Goal: Task Accomplishment & Management: Manage account settings

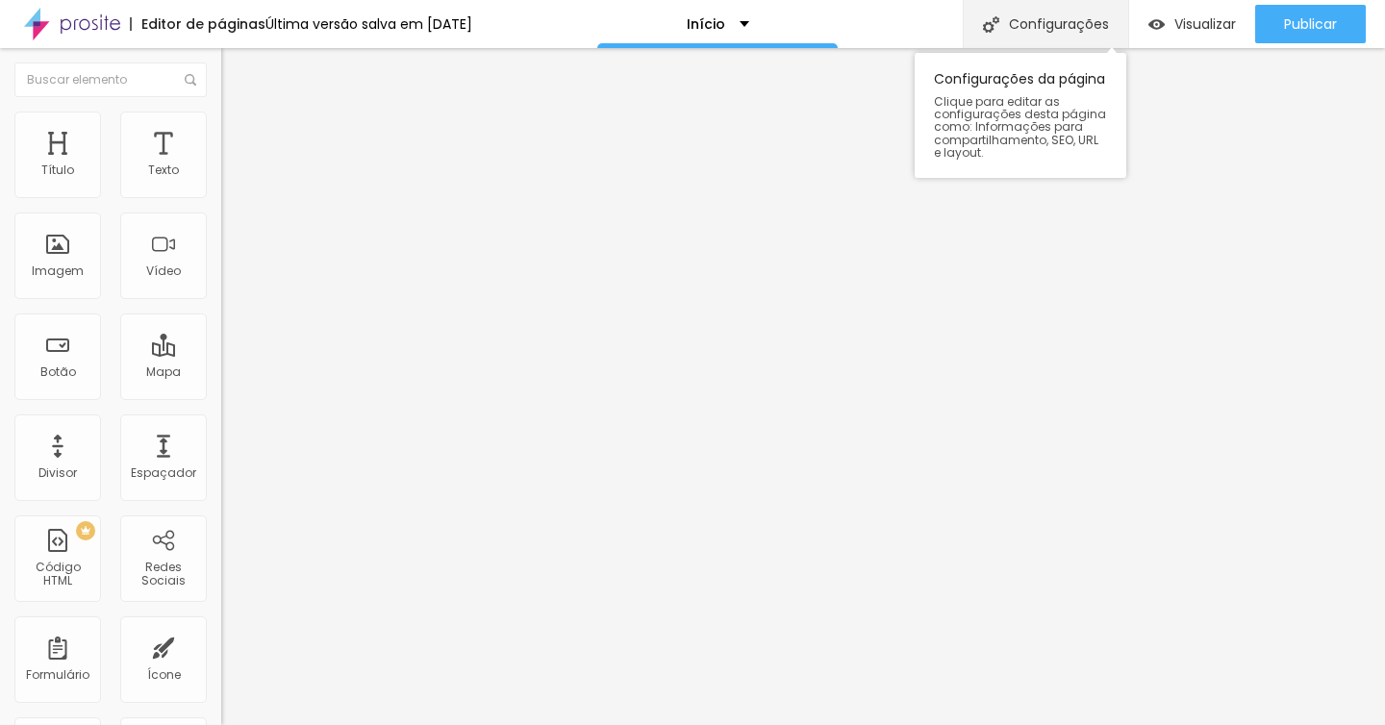
click at [1073, 18] on div "Configurações" at bounding box center [1045, 24] width 165 height 48
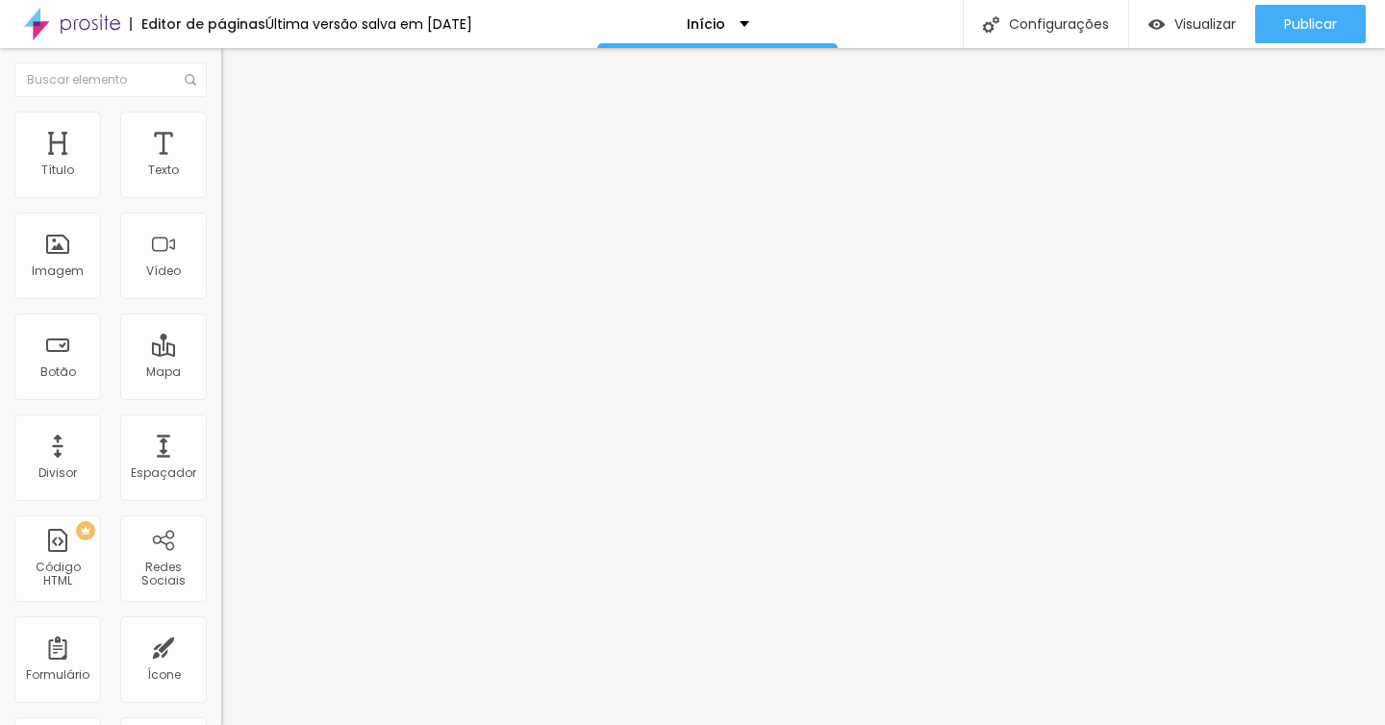
click at [221, 394] on input "[URL][DOMAIN_NAME][PERSON_NAME]" at bounding box center [336, 384] width 231 height 19
drag, startPoint x: 30, startPoint y: 518, endPoint x: 56, endPoint y: 527, distance: 27.4
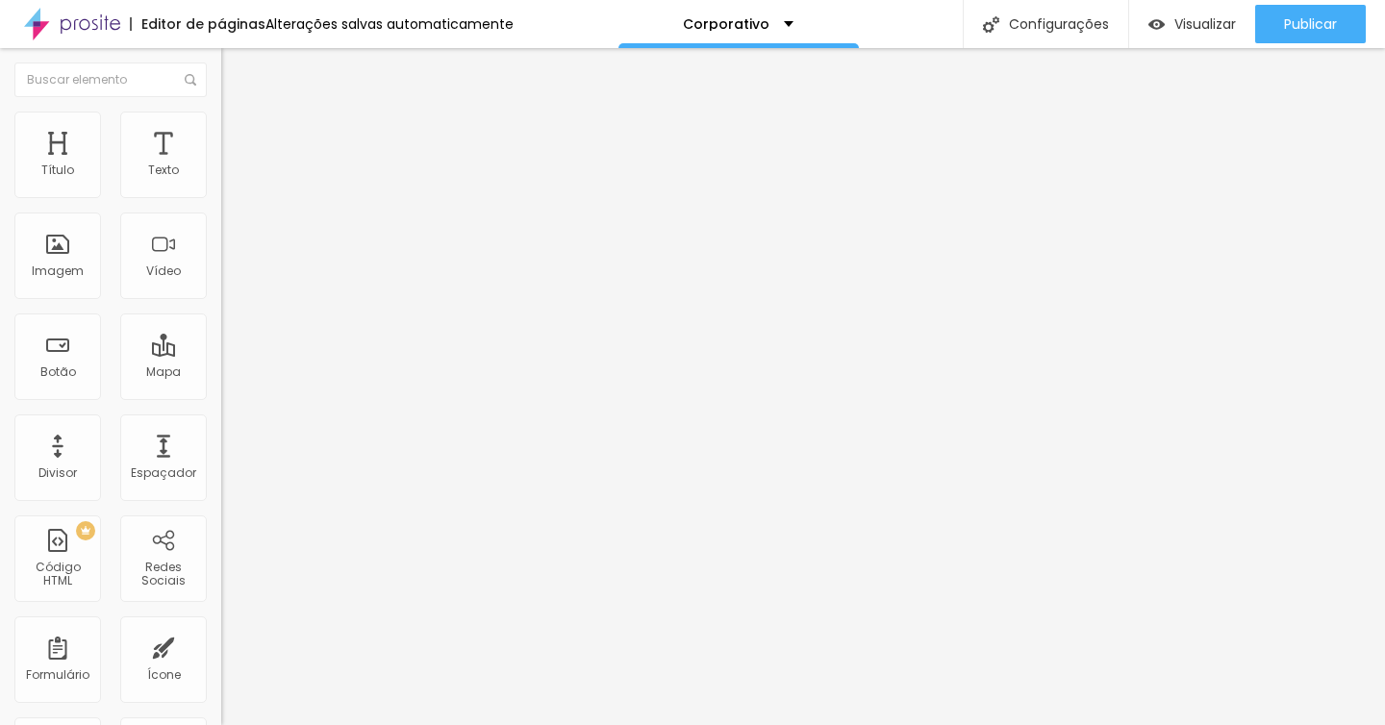
click at [221, 394] on input "[URL][DOMAIN_NAME][PERSON_NAME]" at bounding box center [336, 384] width 231 height 19
click at [239, 136] on span "Avançado" at bounding box center [270, 144] width 63 height 16
click at [221, 125] on li "Estilo" at bounding box center [331, 121] width 221 height 19
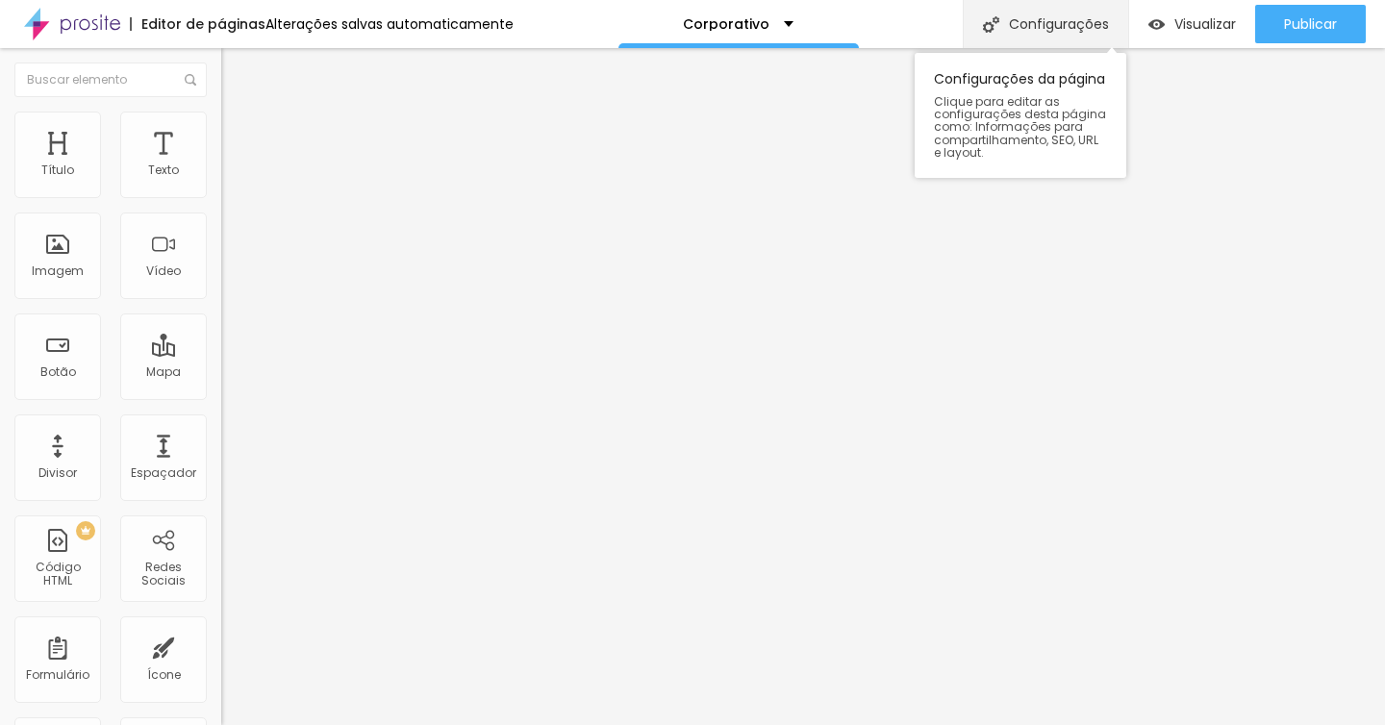
click at [1055, 25] on div "Configurações" at bounding box center [1045, 24] width 165 height 48
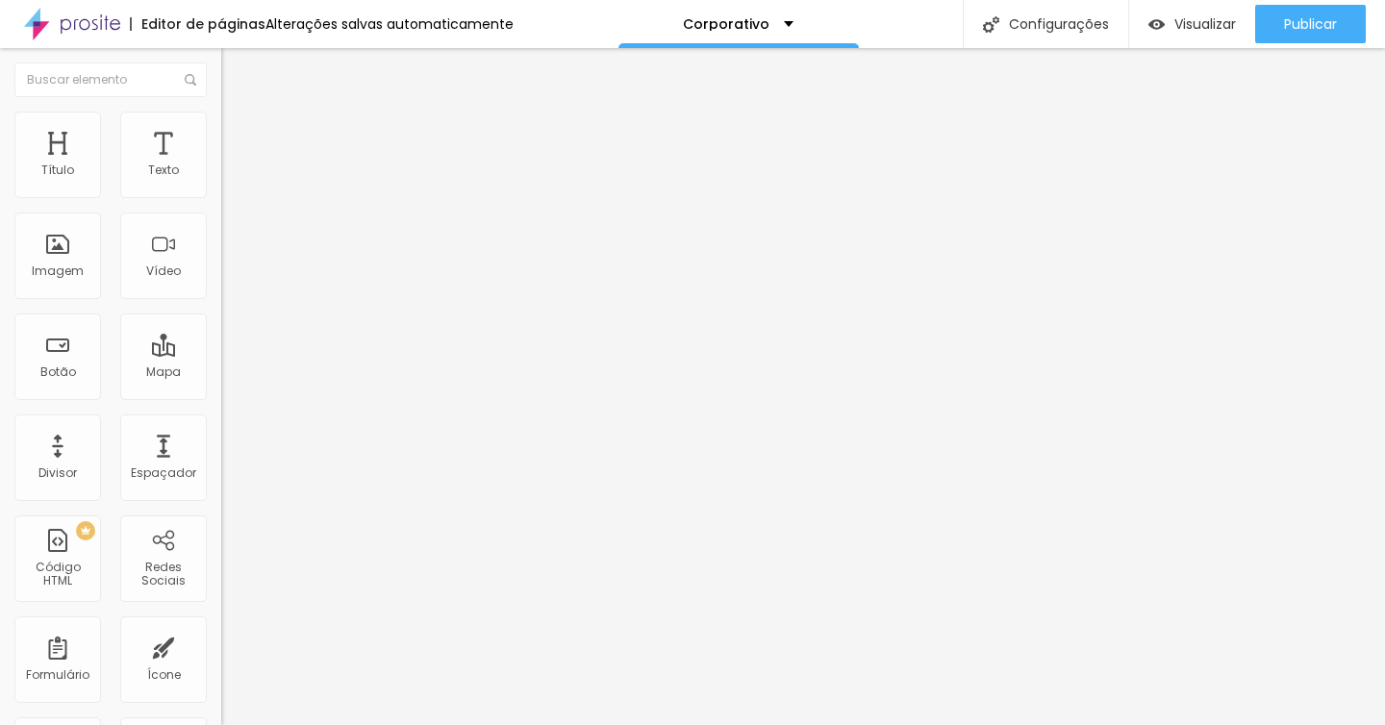
click at [236, 68] on img "button" at bounding box center [243, 70] width 15 height 15
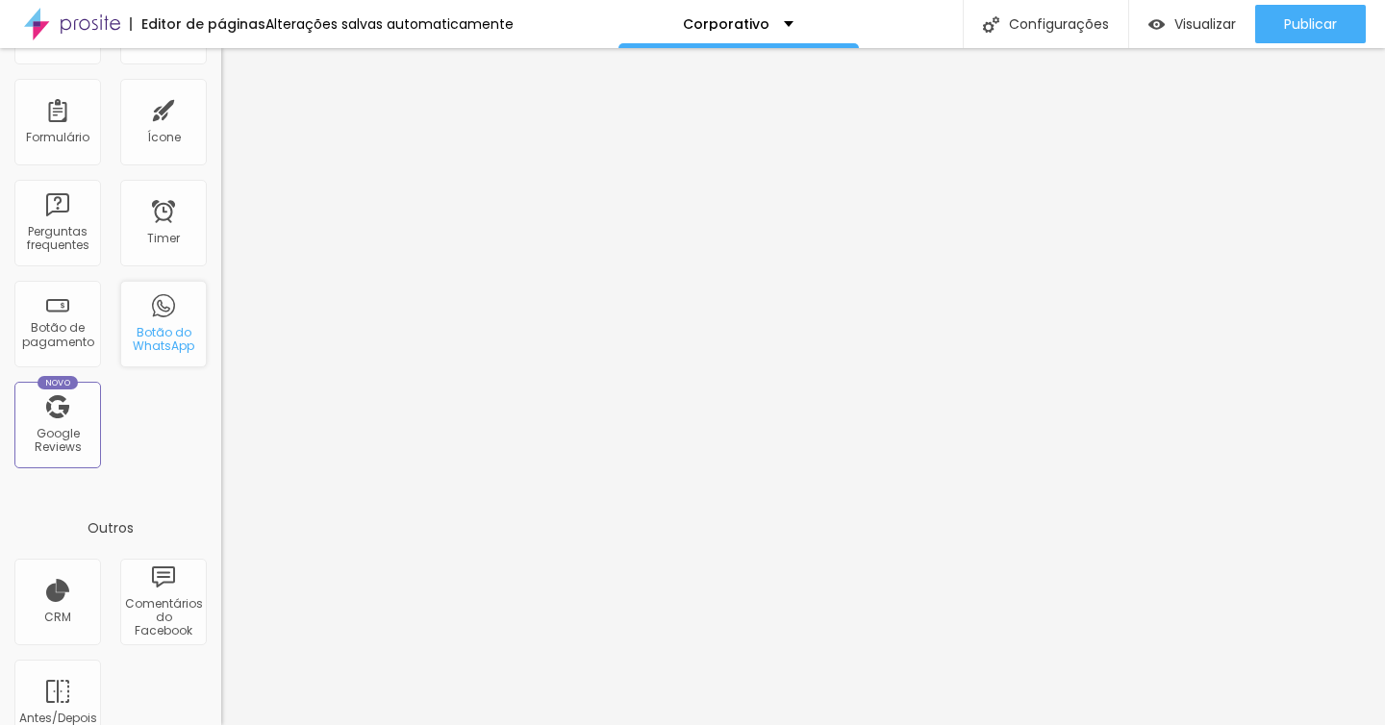
scroll to position [573, 0]
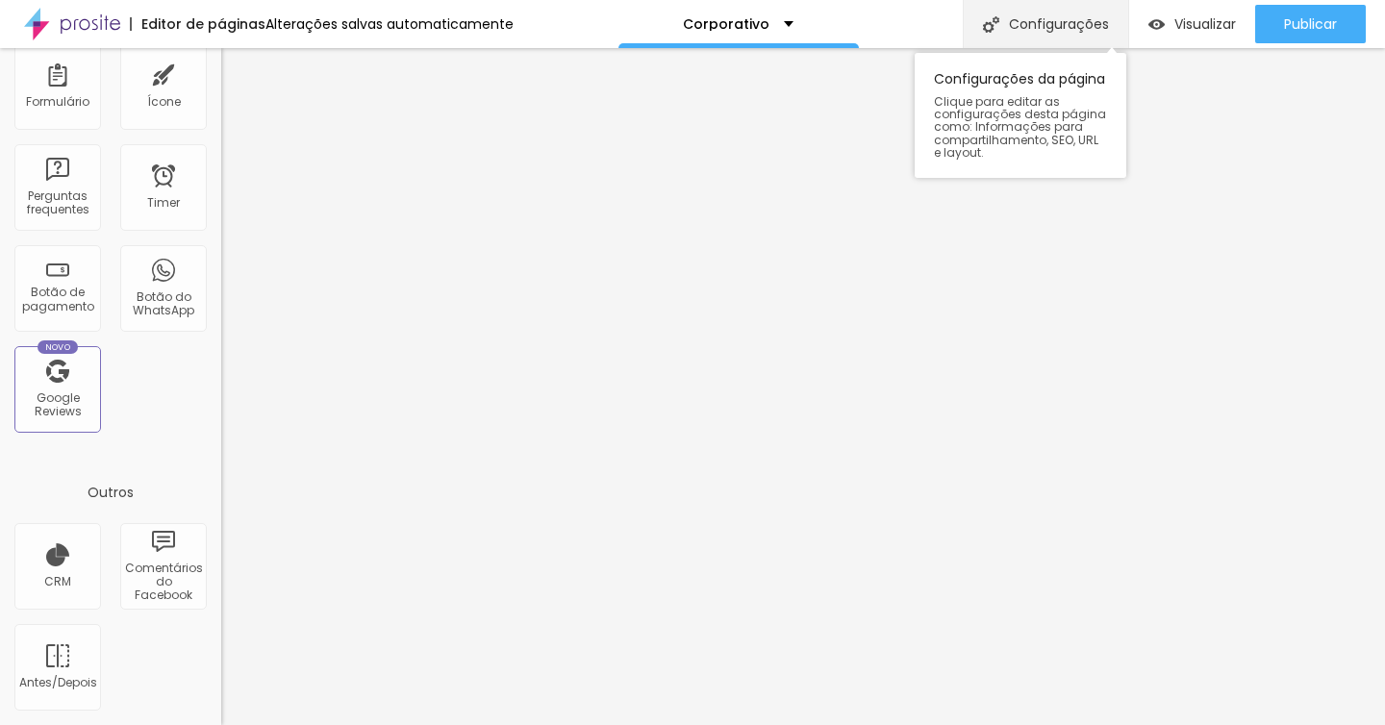
click at [1086, 24] on div "Configurações" at bounding box center [1045, 24] width 165 height 48
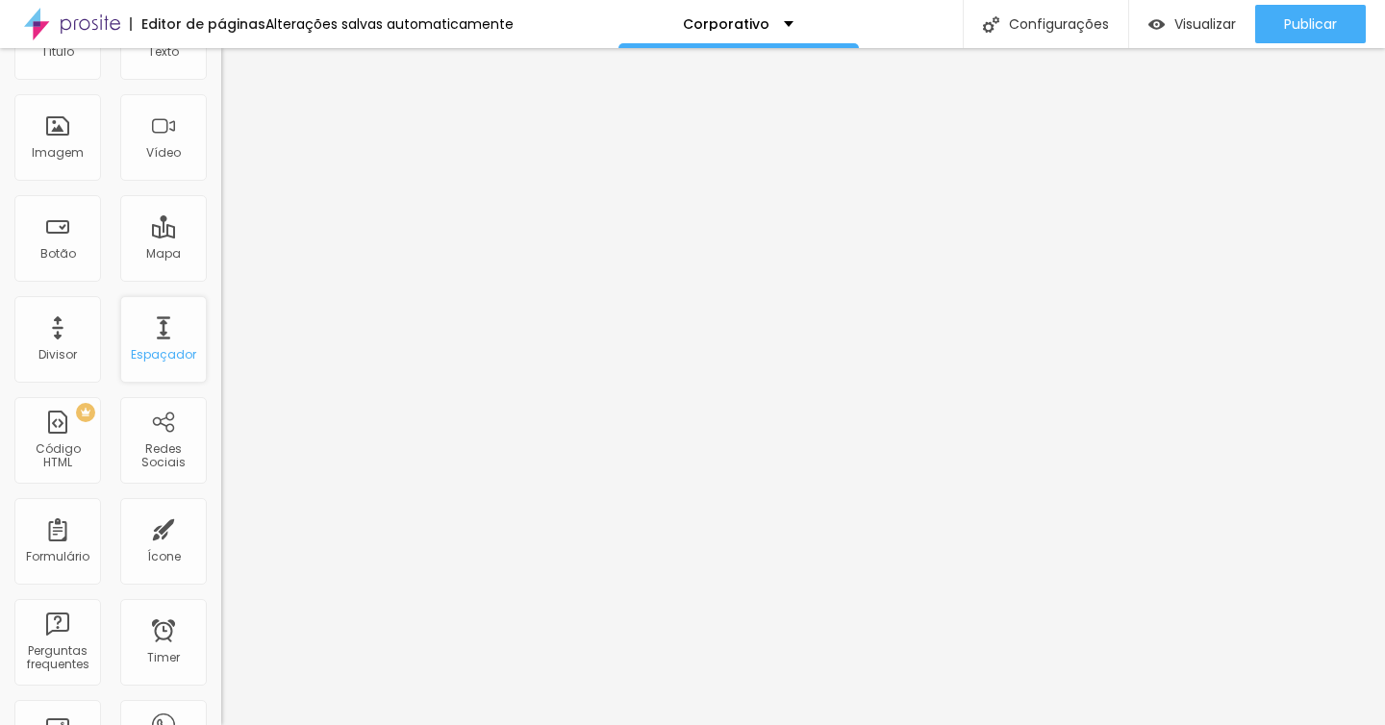
scroll to position [0, 0]
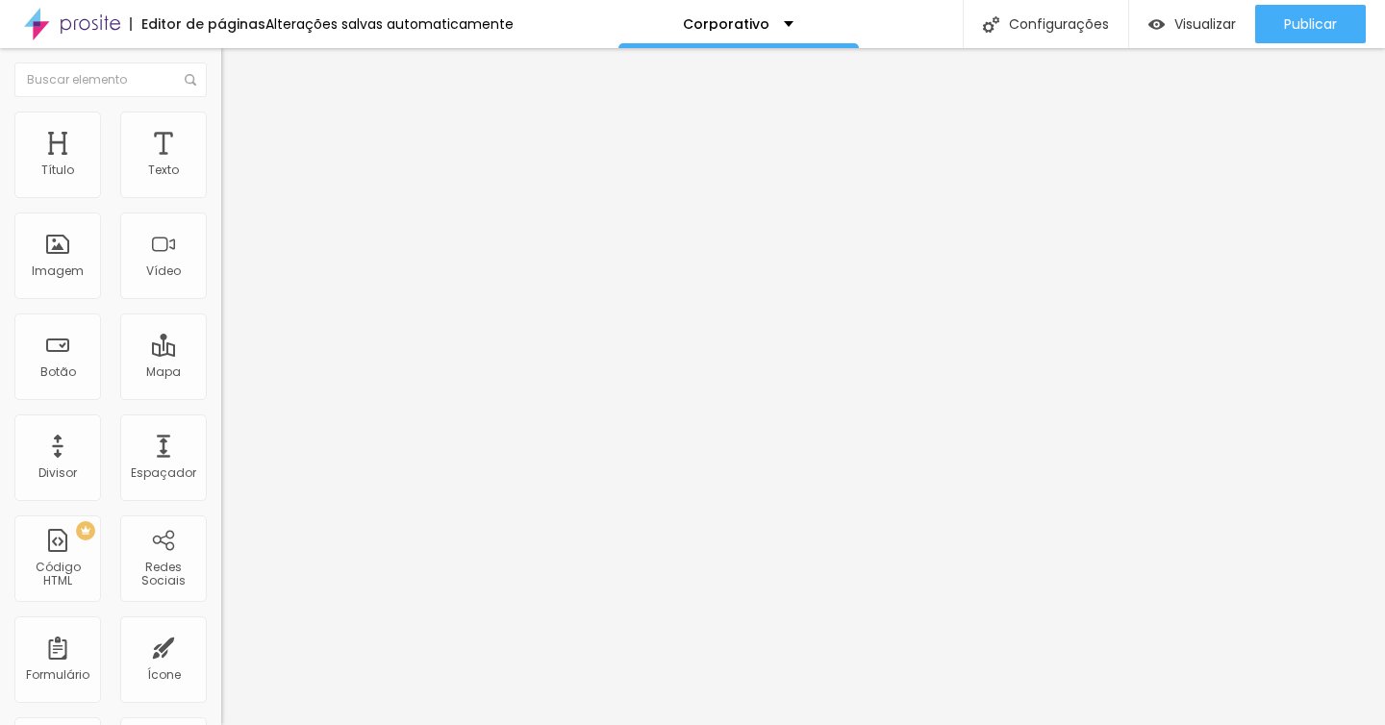
click at [221, 131] on li "Avançado" at bounding box center [331, 140] width 221 height 19
click at [221, 124] on li "Estilo" at bounding box center [331, 121] width 221 height 19
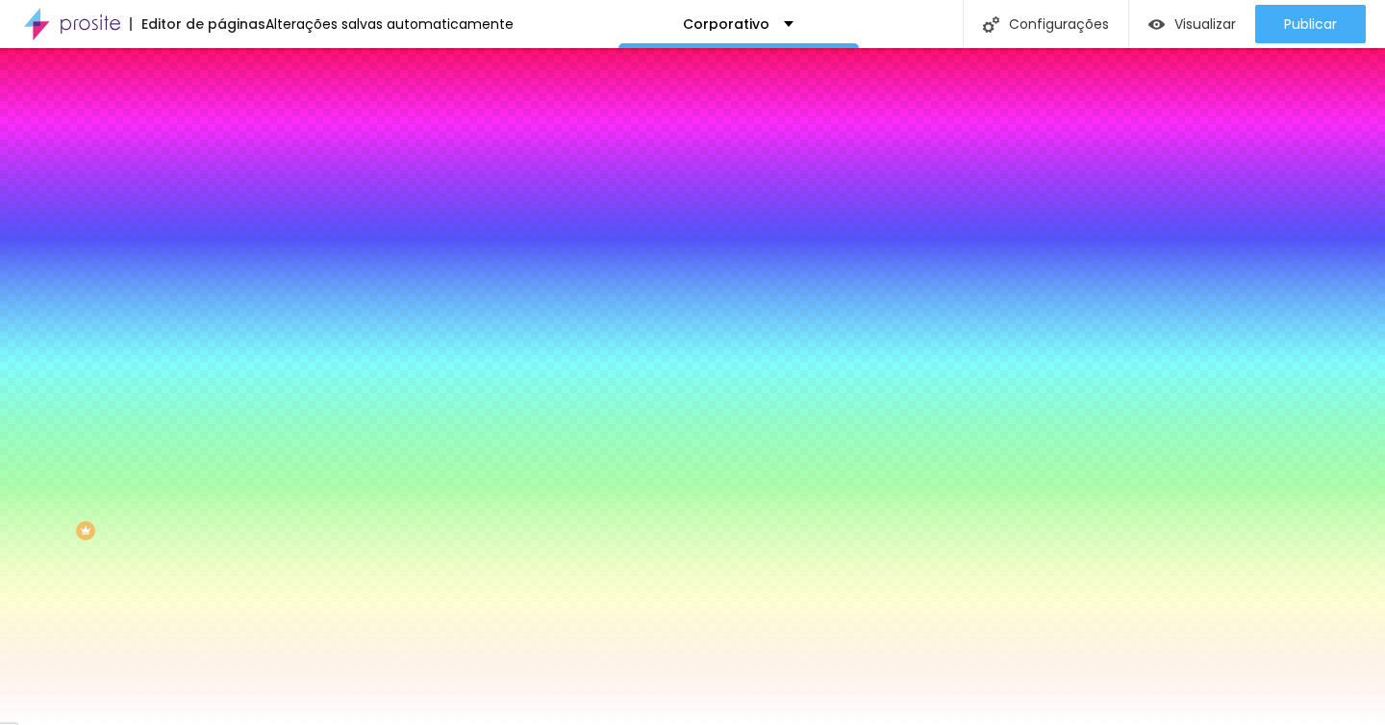
click at [221, 112] on li "Conteúdo" at bounding box center [331, 101] width 221 height 19
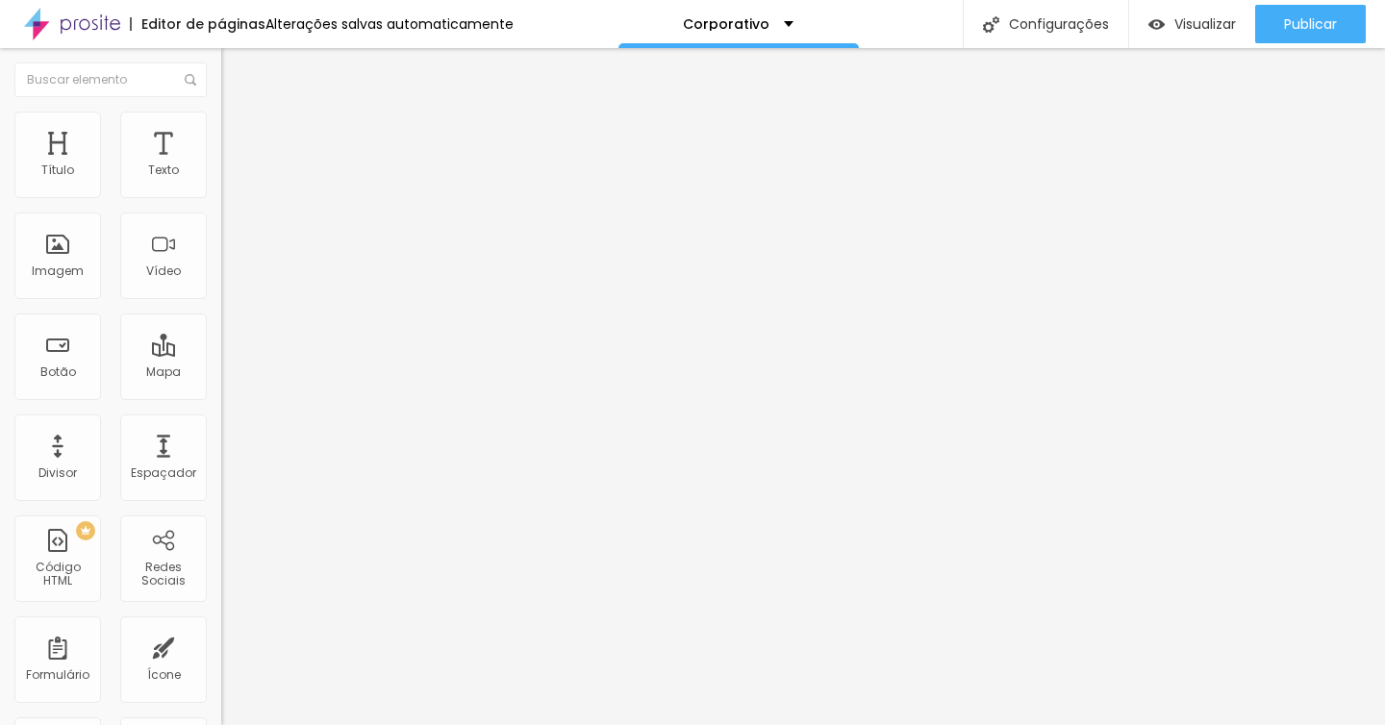
click at [236, 77] on div "Editar Coluna" at bounding box center [295, 70] width 119 height 15
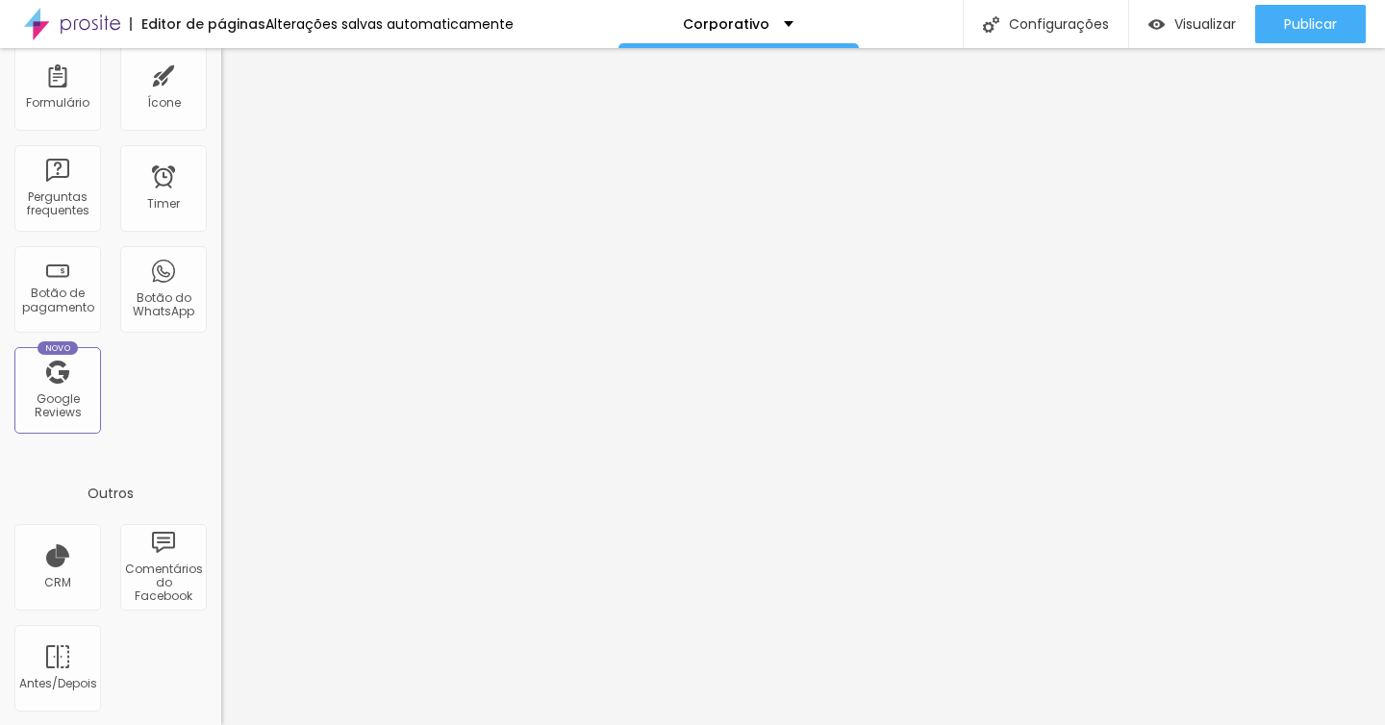
scroll to position [573, 0]
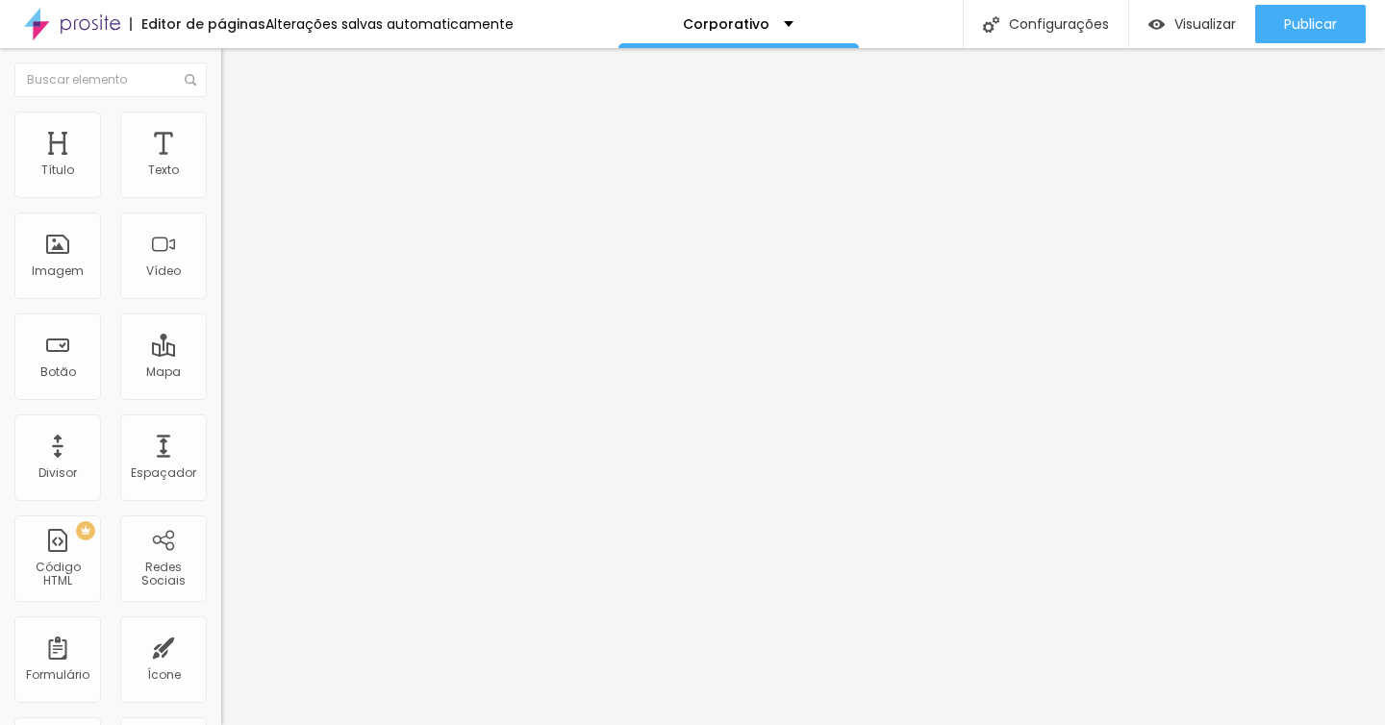
click at [239, 133] on span "Avançado" at bounding box center [270, 124] width 63 height 16
click at [221, 131] on ul "Conteúdo Avançado" at bounding box center [331, 111] width 221 height 38
click at [239, 114] on span "Conteúdo" at bounding box center [269, 105] width 60 height 16
click at [221, 165] on img at bounding box center [227, 160] width 12 height 12
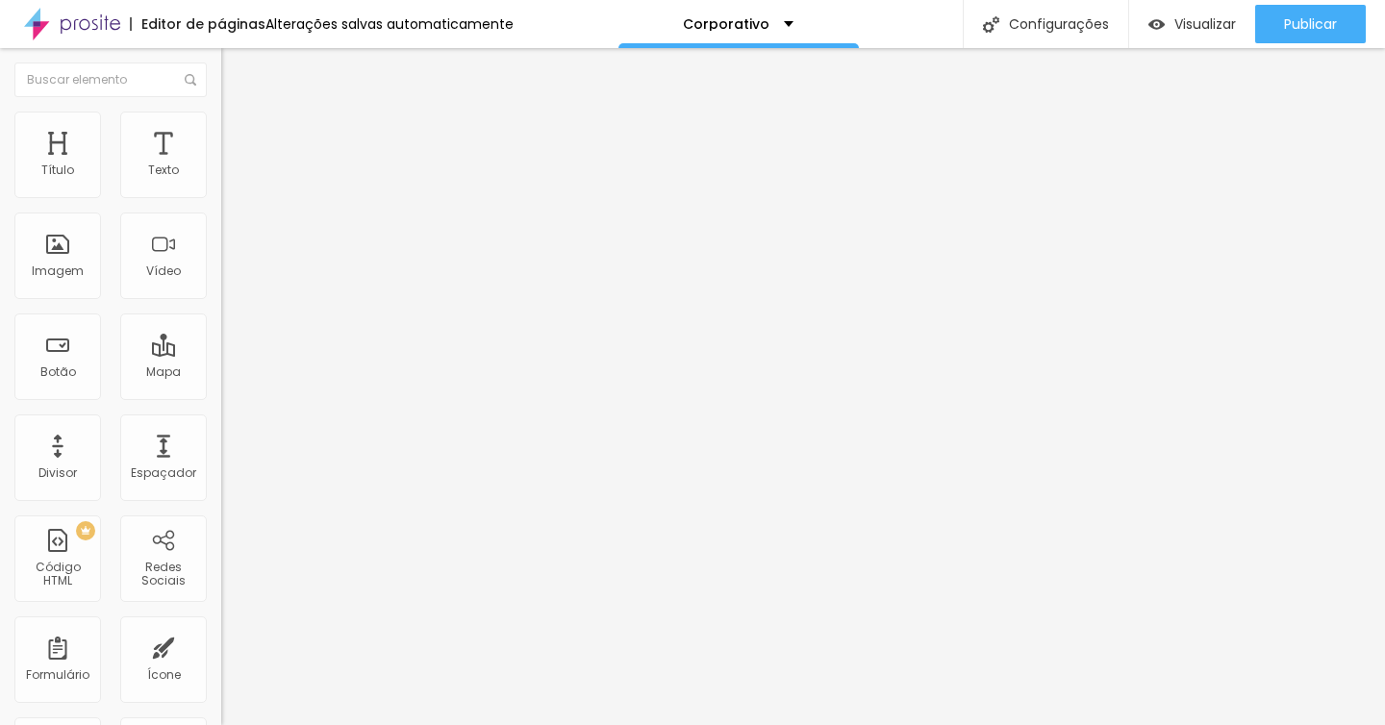
scroll to position [632, 0]
drag, startPoint x: 942, startPoint y: 329, endPoint x: 442, endPoint y: 334, distance: 500.2
drag, startPoint x: 442, startPoint y: 294, endPoint x: 945, endPoint y: 296, distance: 503.1
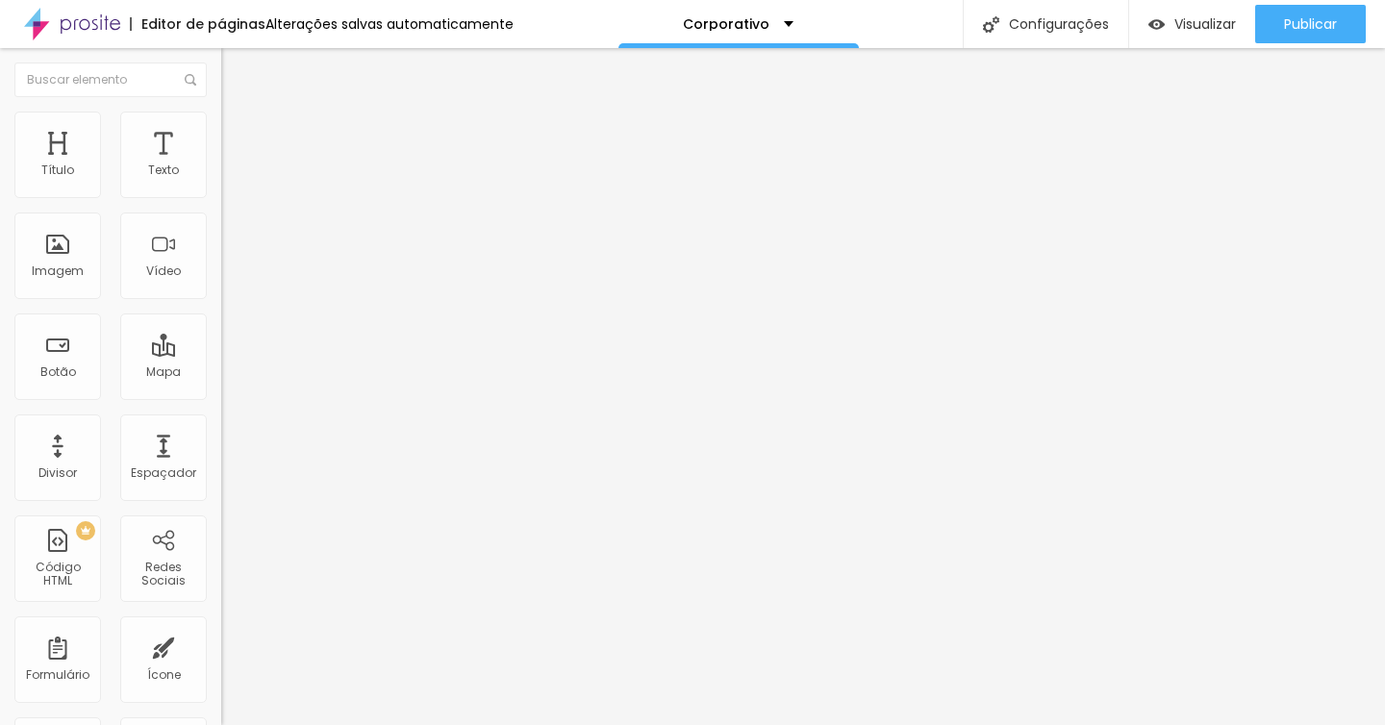
drag, startPoint x: 444, startPoint y: 213, endPoint x: 943, endPoint y: 212, distance: 498.3
drag, startPoint x: 517, startPoint y: 259, endPoint x: 377, endPoint y: 211, distance: 147.5
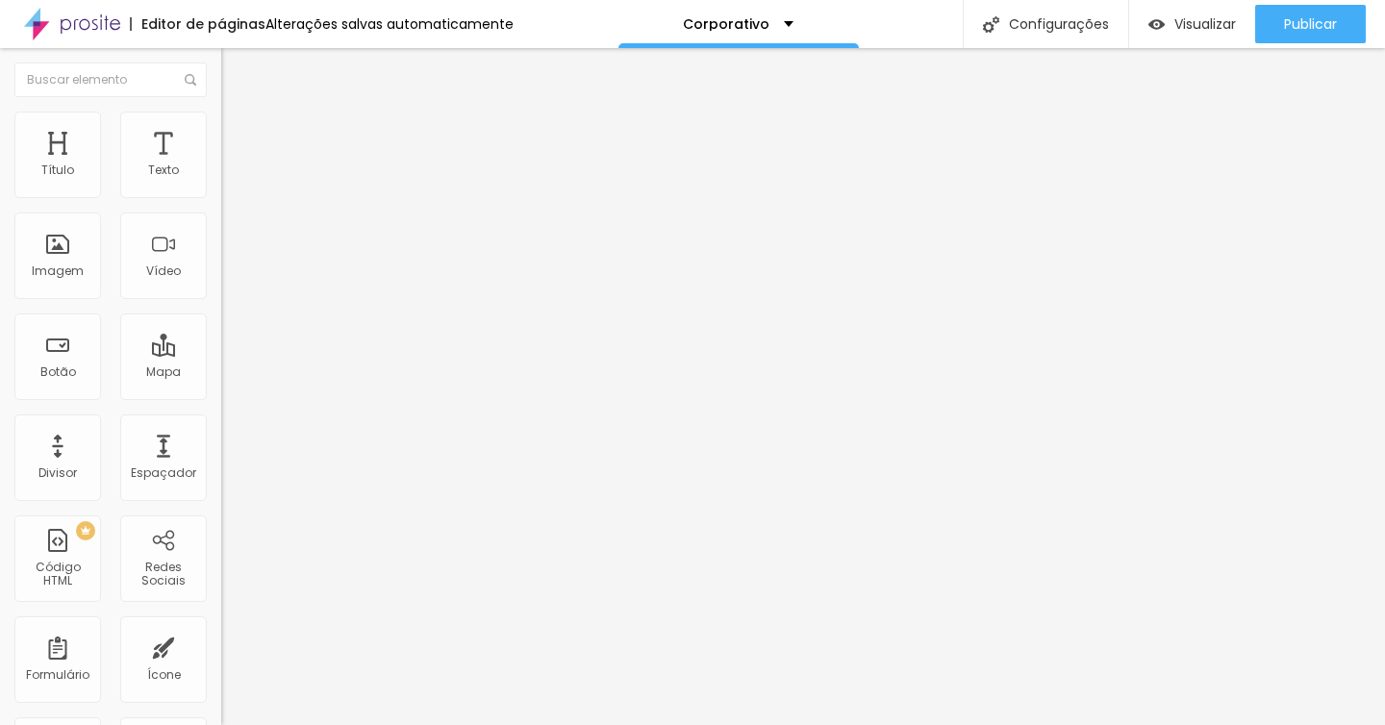
drag, startPoint x: 377, startPoint y: 211, endPoint x: 356, endPoint y: 214, distance: 21.4
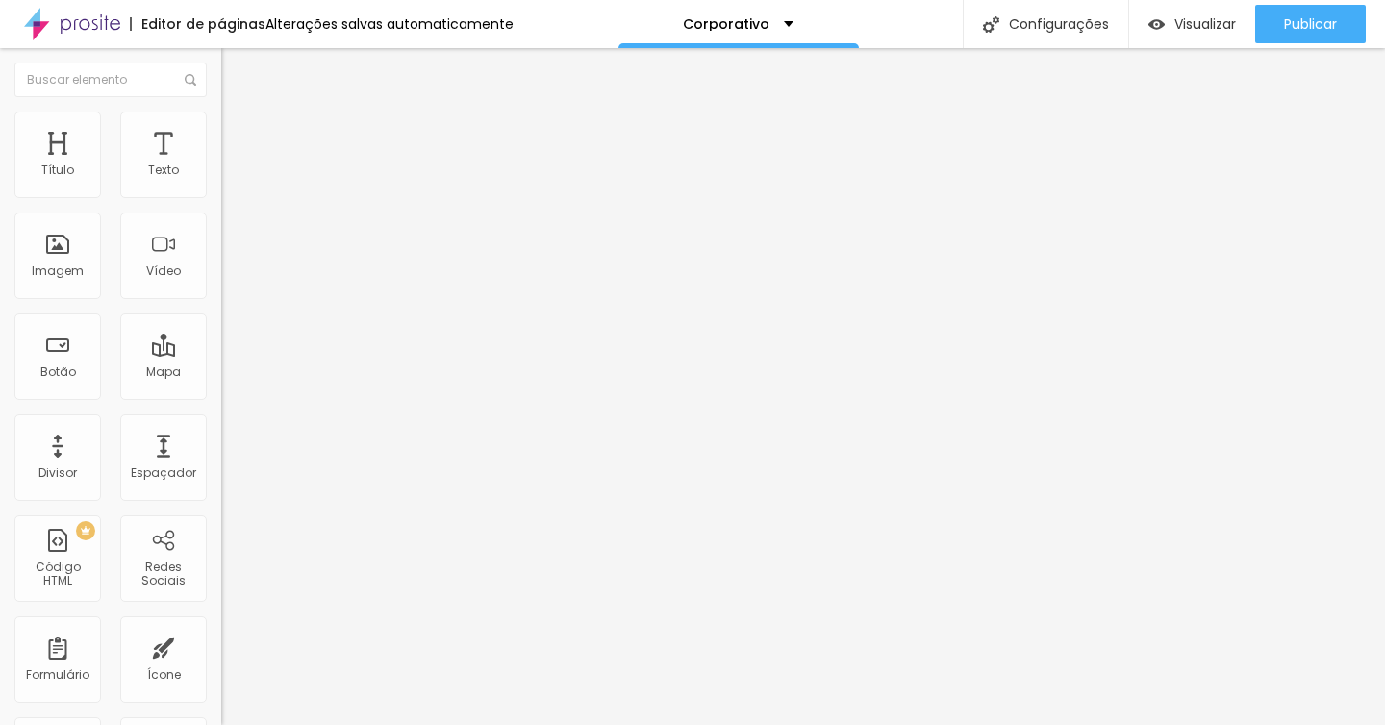
drag, startPoint x: 443, startPoint y: 292, endPoint x: 941, endPoint y: 295, distance: 497.3
drag, startPoint x: 442, startPoint y: 368, endPoint x: 941, endPoint y: 375, distance: 499.3
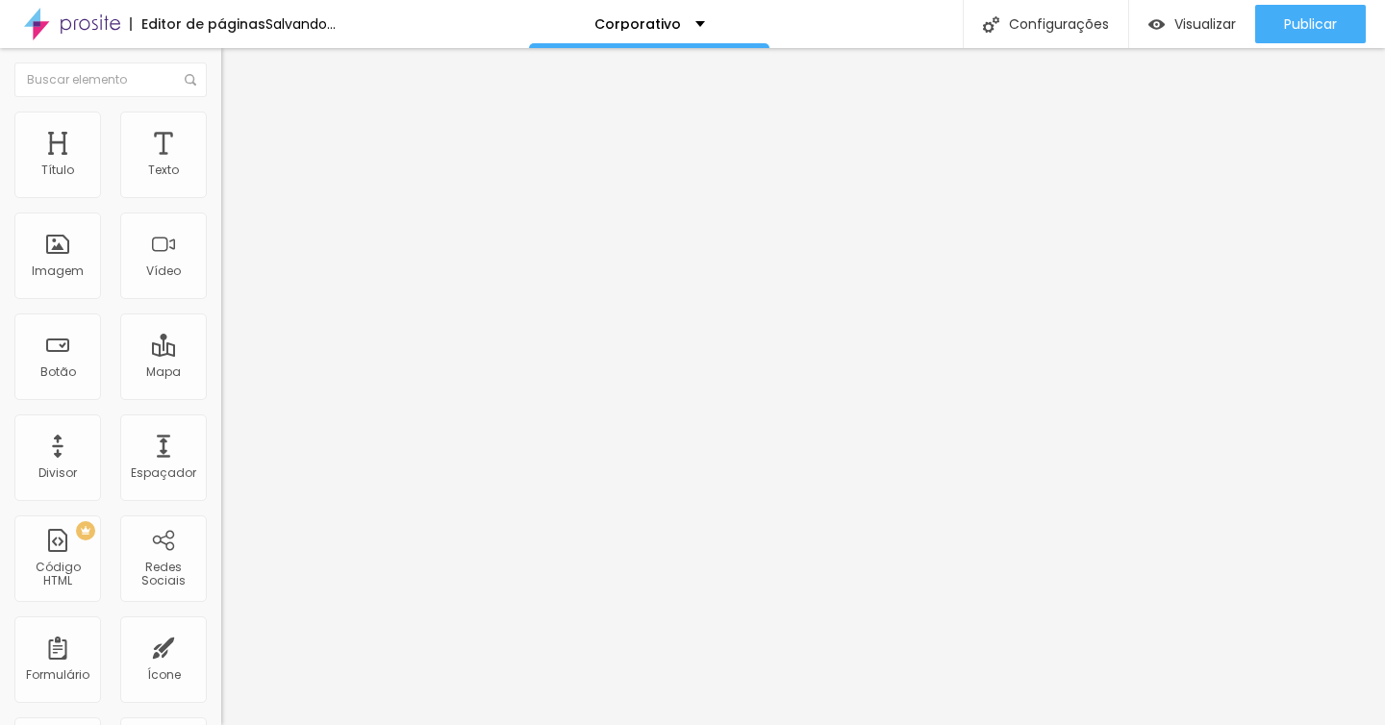
scroll to position [1522, 0]
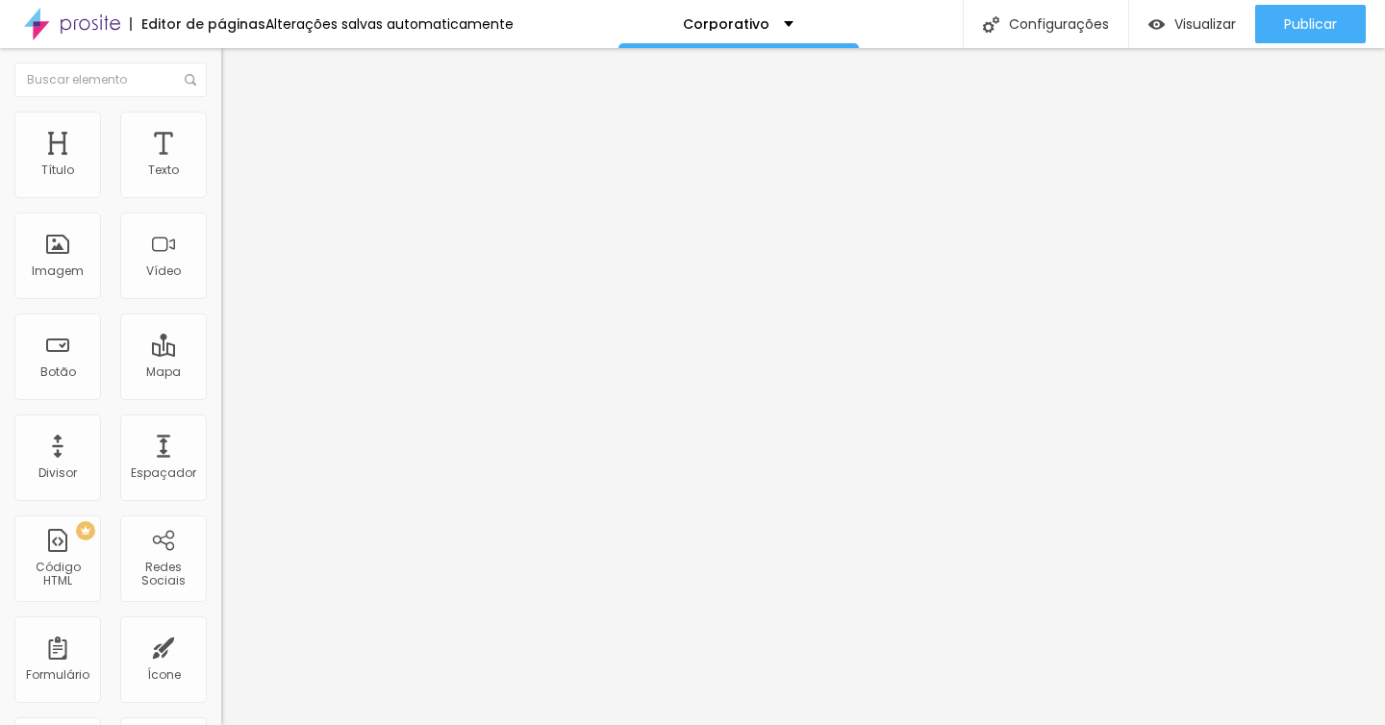
drag, startPoint x: 441, startPoint y: 371, endPoint x: 945, endPoint y: 375, distance: 504.0
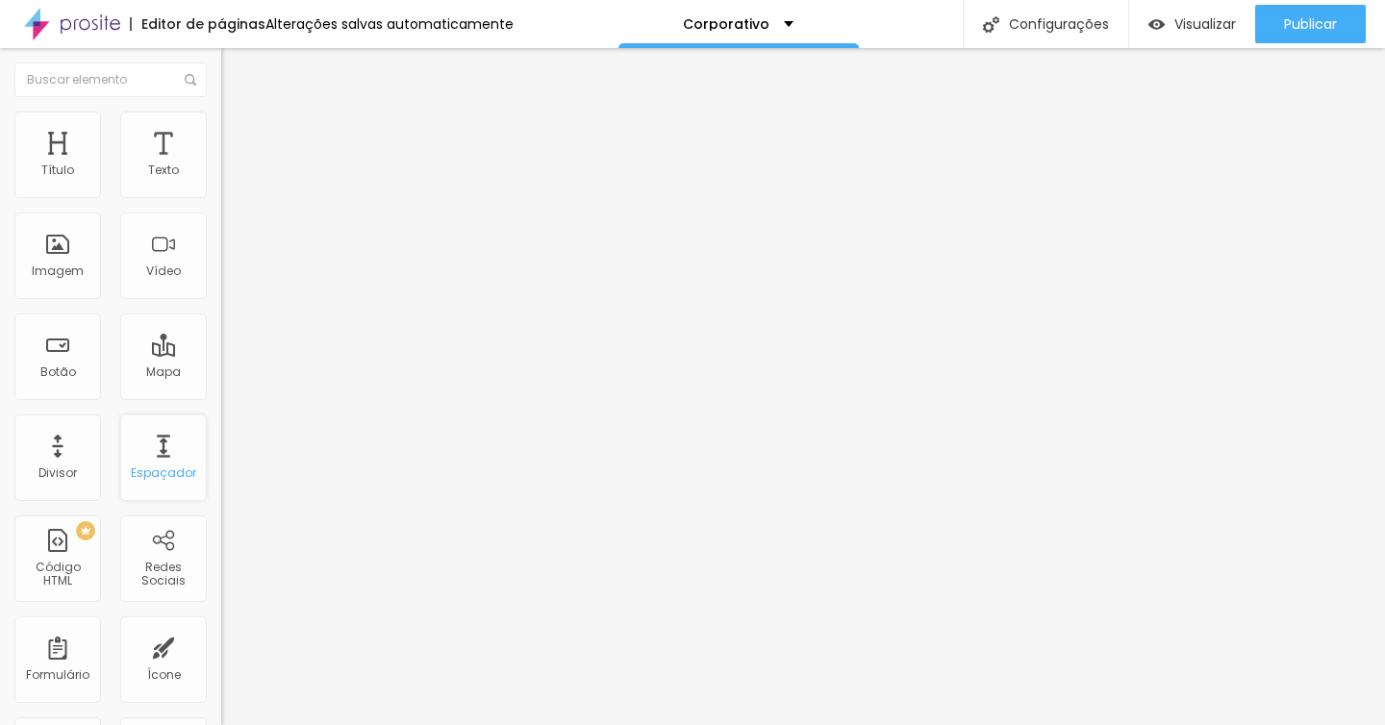
scroll to position [0, 0]
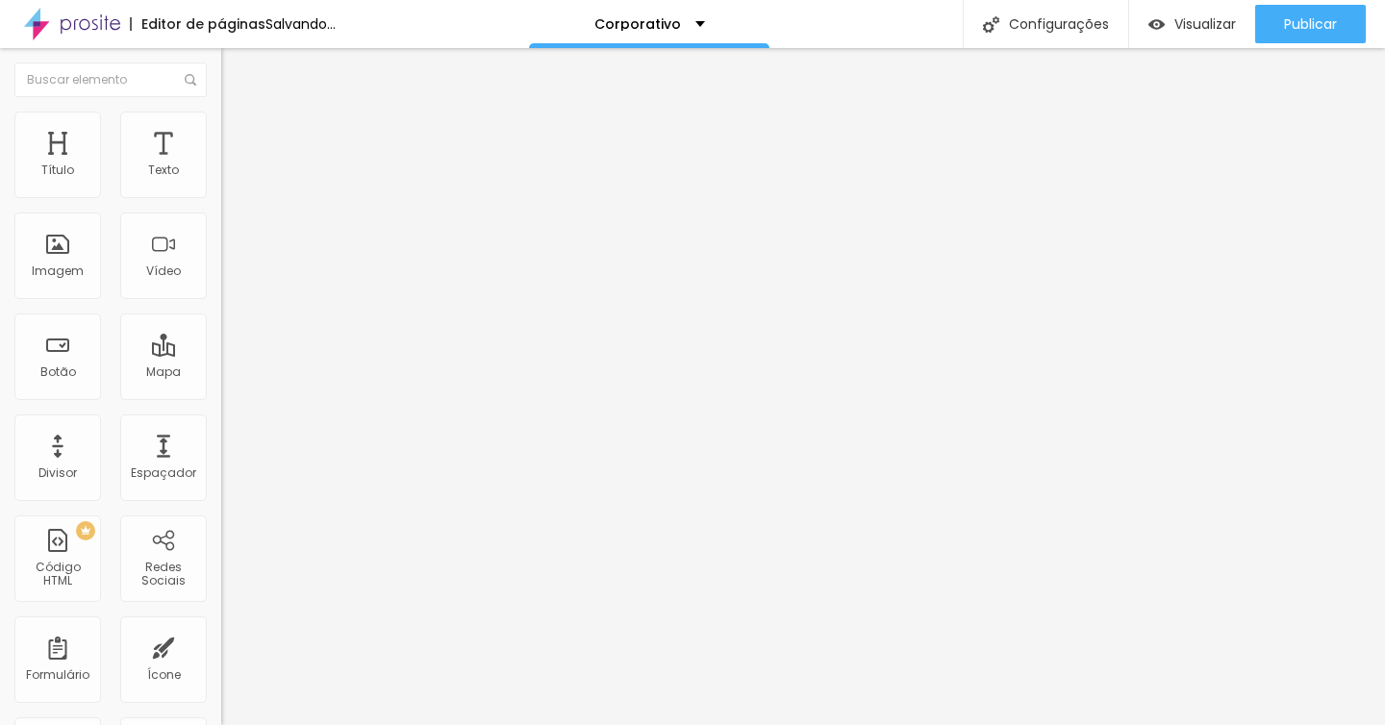
click at [239, 136] on span "Avançado" at bounding box center [270, 144] width 63 height 16
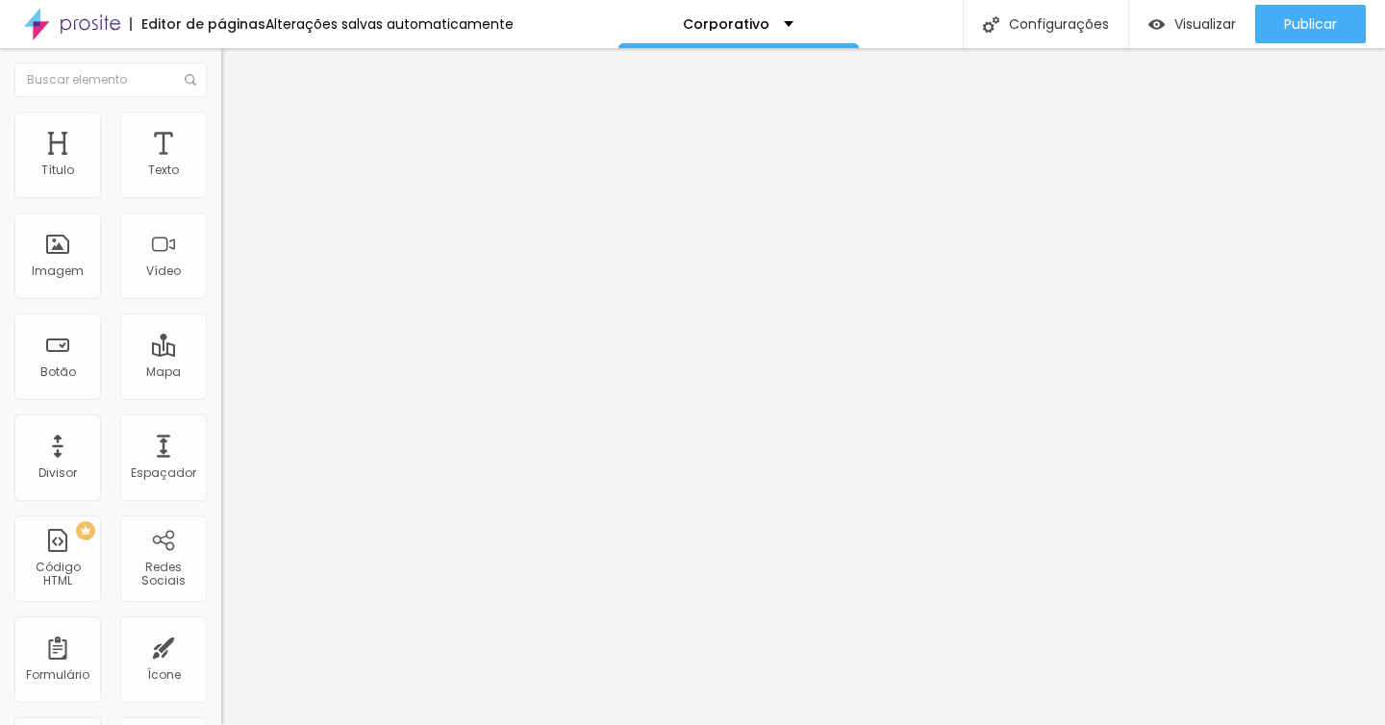
click at [221, 128] on ul "Conteúdo Estilo Avançado" at bounding box center [331, 121] width 221 height 58
click at [221, 129] on li "Estilo" at bounding box center [331, 121] width 221 height 19
click at [239, 114] on span "Conteúdo" at bounding box center [269, 105] width 60 height 16
click at [221, 165] on span "Adicionar imagem" at bounding box center [283, 157] width 124 height 16
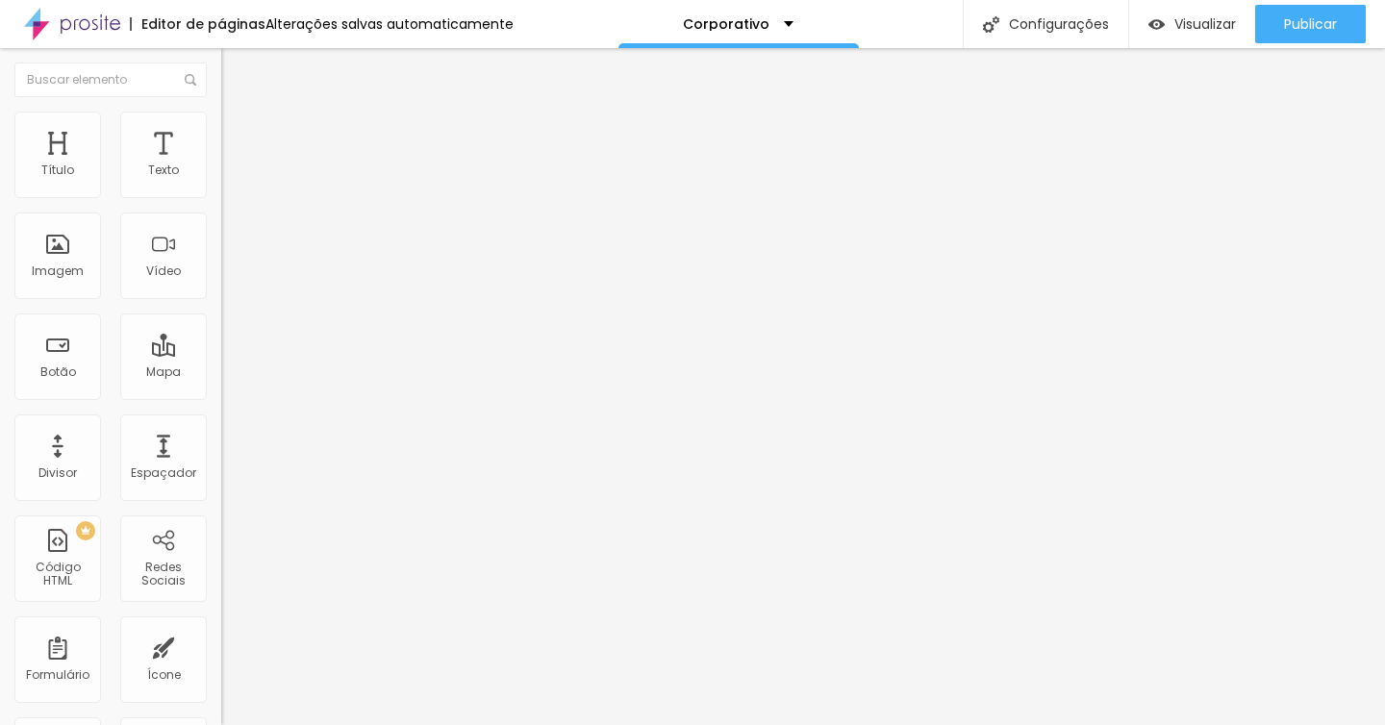
click at [221, 73] on button "Editar Coluna" at bounding box center [331, 70] width 221 height 44
click at [221, 241] on div at bounding box center [331, 241] width 221 height 149
click at [221, 268] on div "</ body > </ html > `; fs.writeFileSync(OUTPUT, html, 'utf8'); console.log('Arq…" at bounding box center [614, 222] width 786 height 135
click at [38, 257] on div "Imagem" at bounding box center [57, 256] width 87 height 87
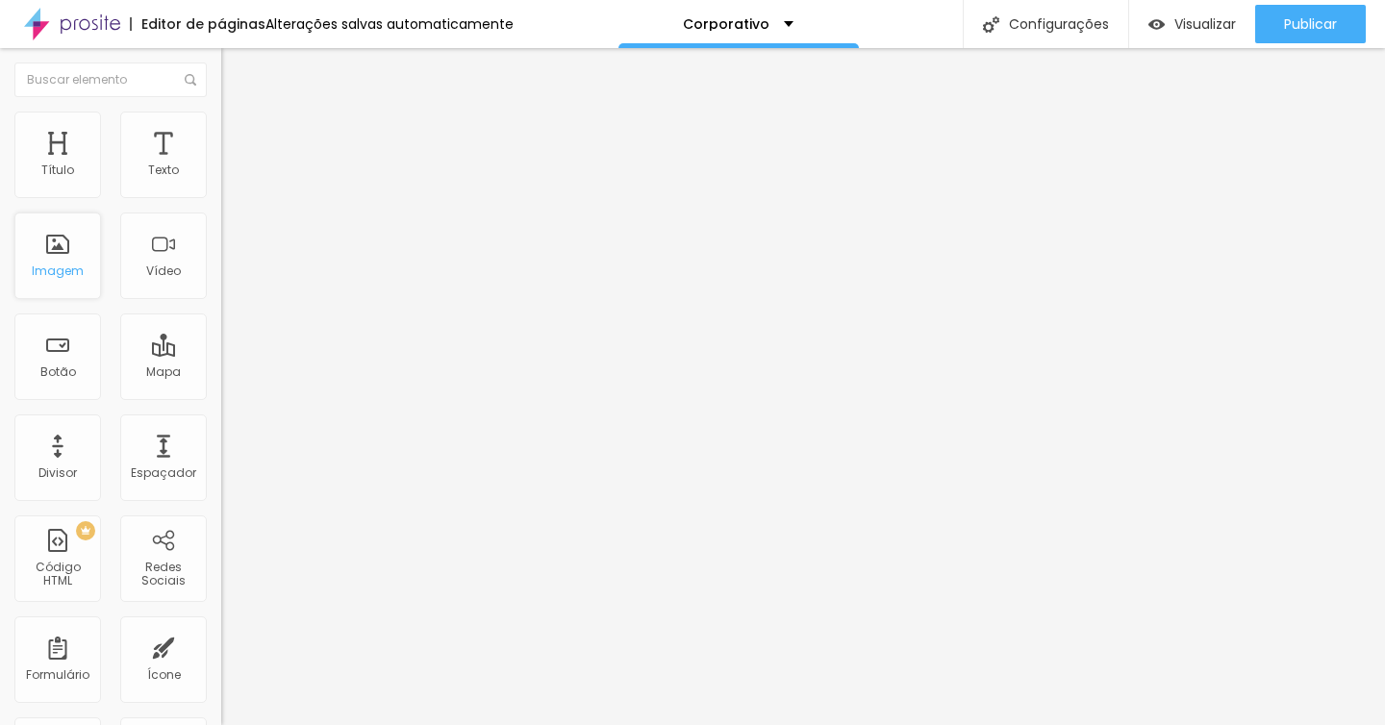
click at [56, 249] on div "Imagem" at bounding box center [57, 256] width 87 height 87
click at [221, 165] on span "Trocar imagem" at bounding box center [273, 157] width 105 height 16
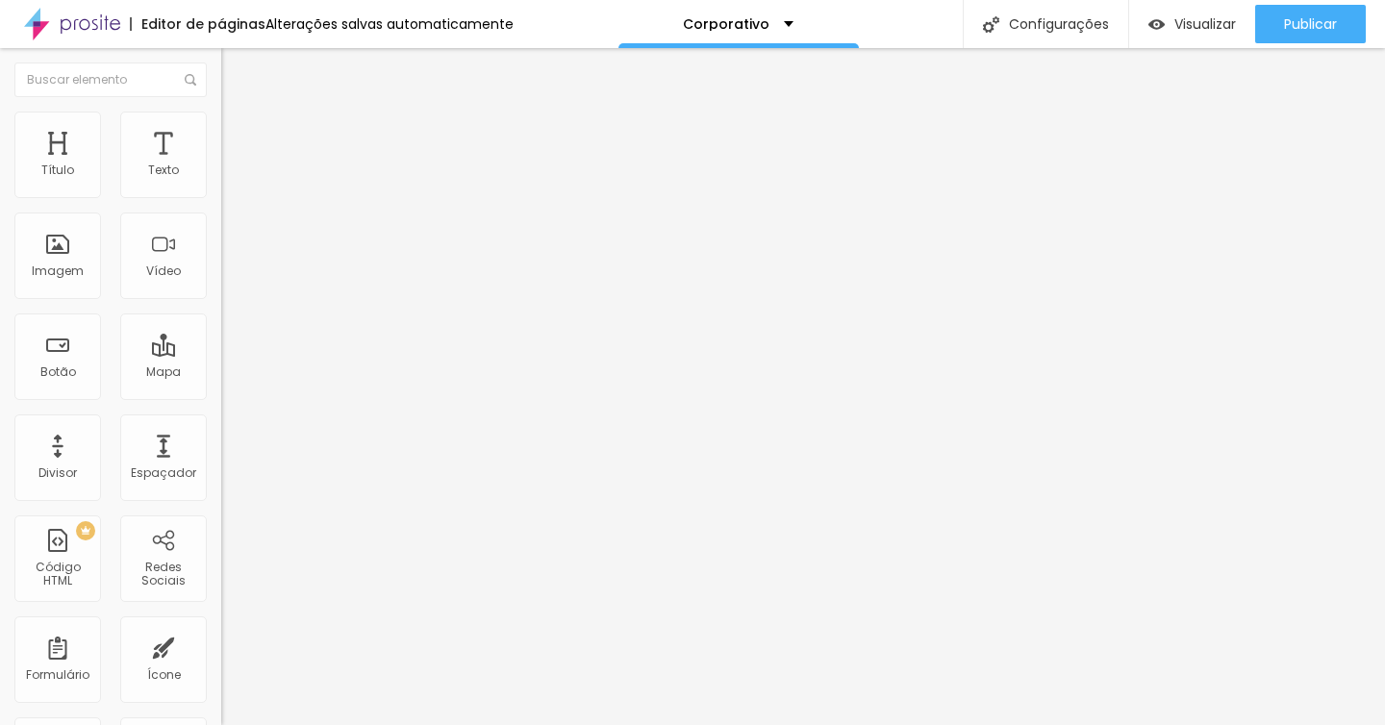
drag, startPoint x: 85, startPoint y: 341, endPoint x: 0, endPoint y: 334, distance: 84.9
click at [221, 334] on div "Trocar imagem Descrição da imagem (Alt) Sensual Alinhamento Proporção Original …" at bounding box center [331, 289] width 221 height 278
click at [221, 650] on div "Editar Imagem Conteúdo Estilo Avançado Trocar imagem Descrição da imagem (Alt) …" at bounding box center [331, 386] width 221 height 677
click at [326, 162] on img at bounding box center [332, 156] width 12 height 12
click at [221, 164] on div "Adicionar imagem" at bounding box center [331, 156] width 221 height 13
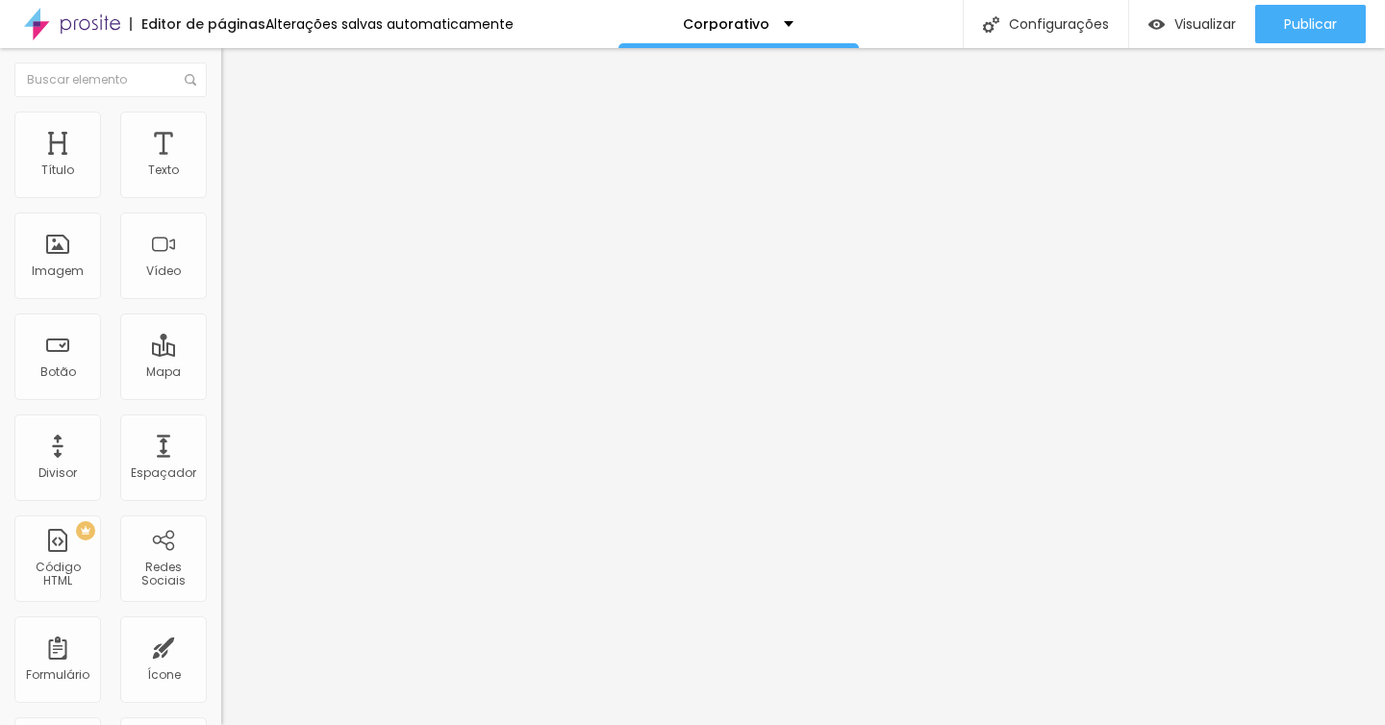
click at [221, 165] on span "Adicionar imagem" at bounding box center [283, 157] width 124 height 16
click at [221, 394] on input "[URL][DOMAIN_NAME][PERSON_NAME]" at bounding box center [336, 384] width 231 height 19
click at [221, 428] on div "Trocar imagem Descrição da imagem (Alt) Alinhamento Proporção Original Cinema 1…" at bounding box center [331, 289] width 221 height 278
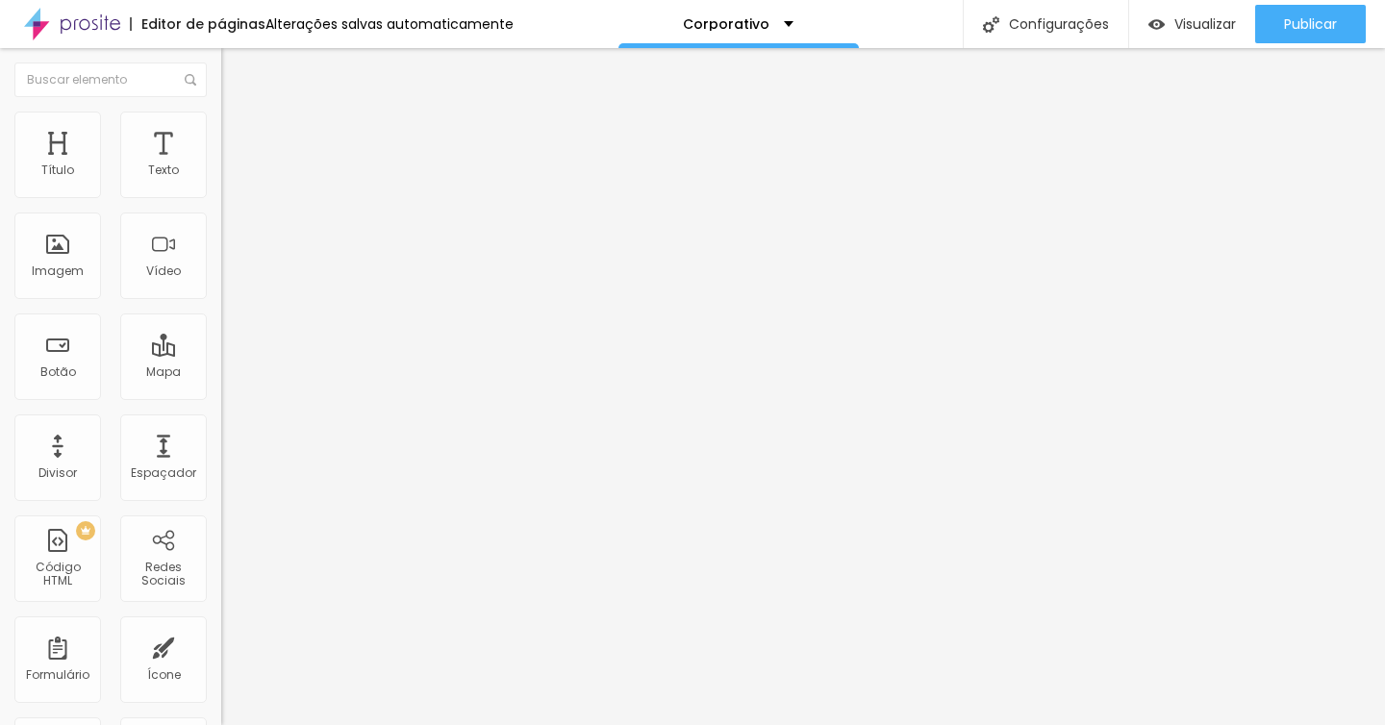
click at [326, 162] on img at bounding box center [332, 156] width 12 height 12
click at [221, 165] on span "Adicionar imagem" at bounding box center [283, 157] width 124 height 16
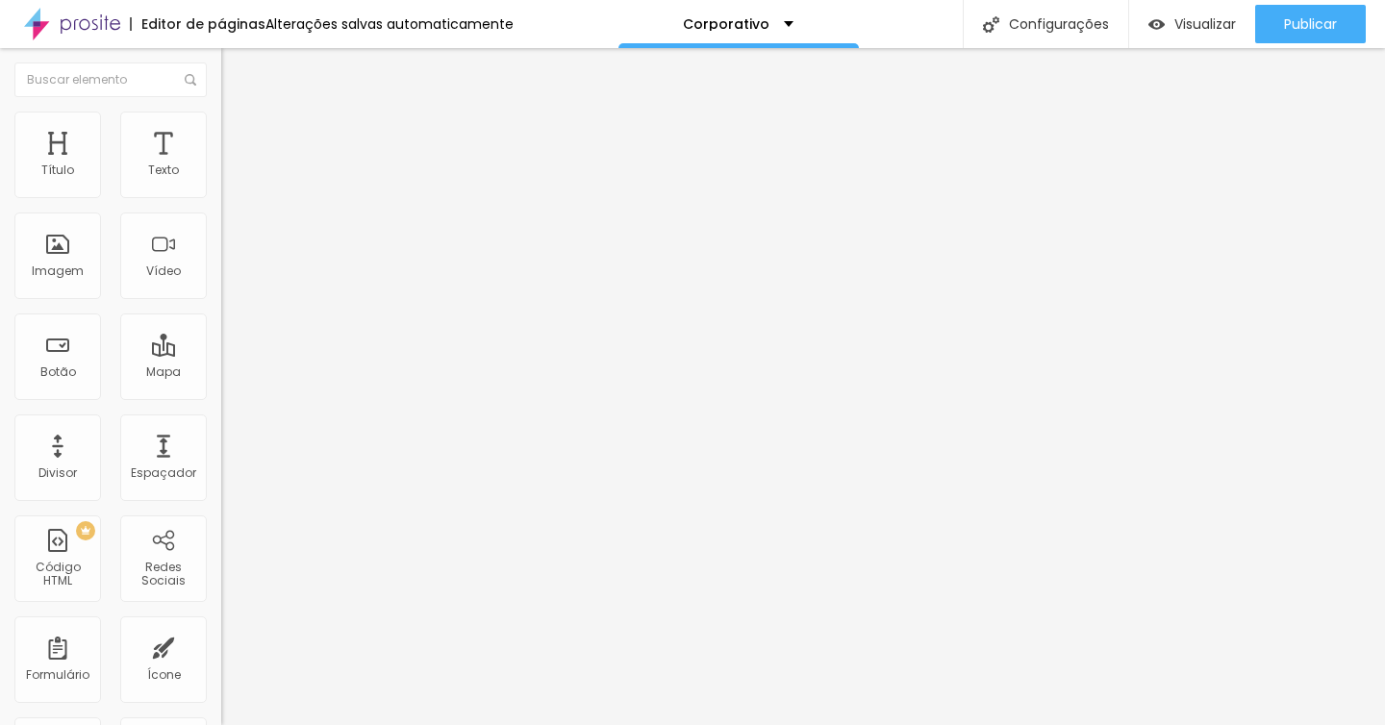
click at [221, 394] on input "[URL][DOMAIN_NAME]" at bounding box center [336, 384] width 231 height 19
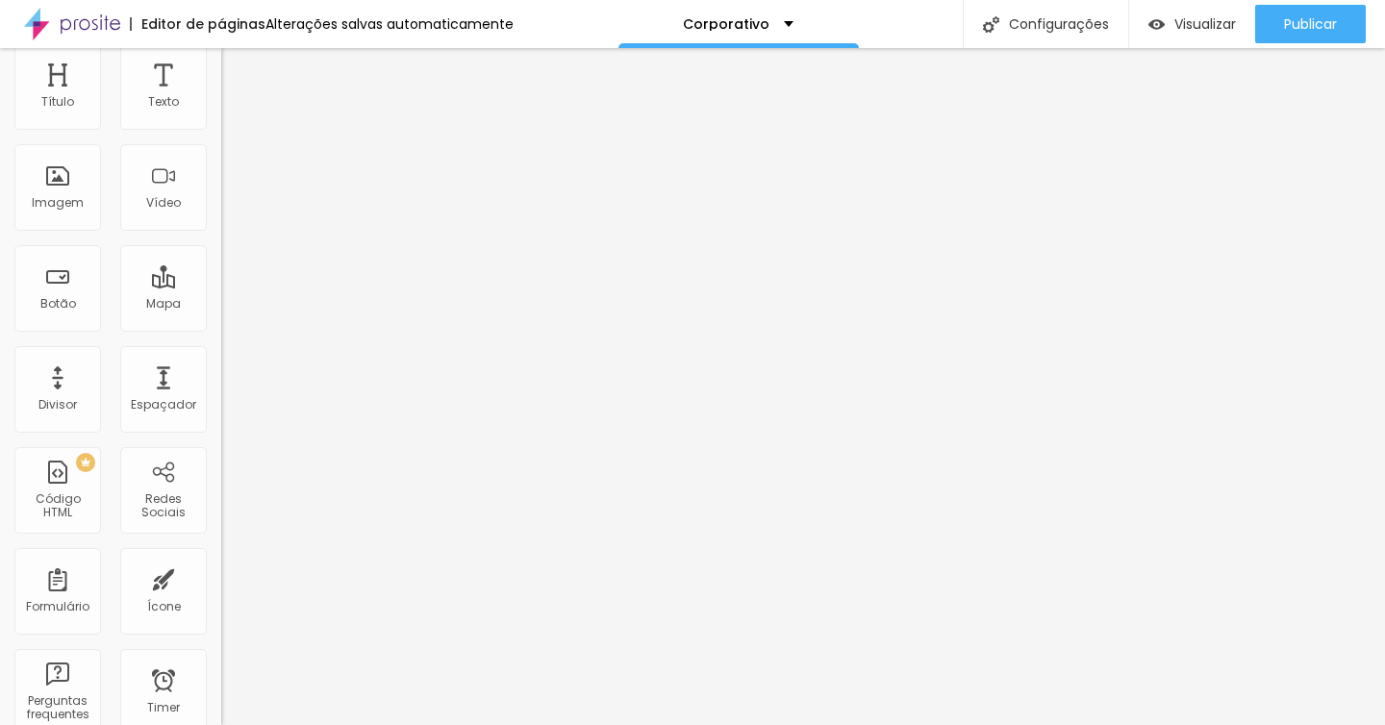
scroll to position [0, 0]
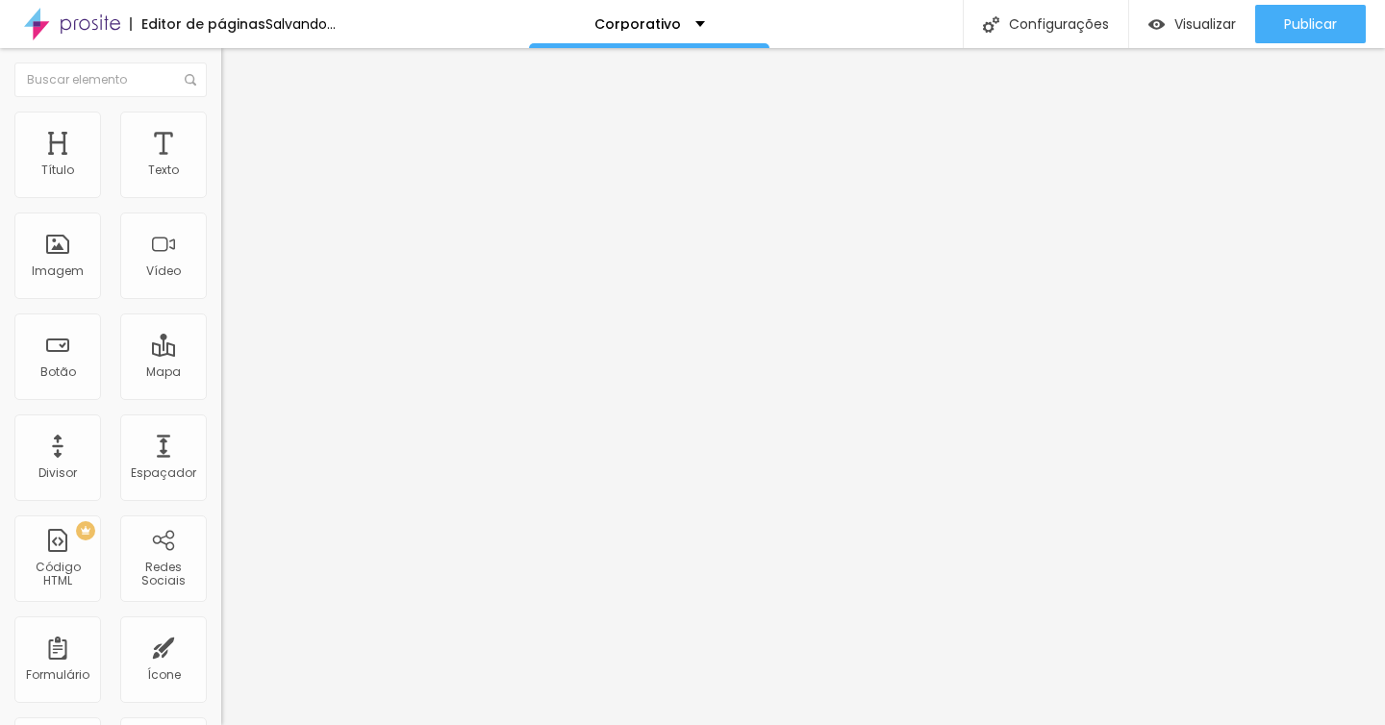
click at [221, 394] on input "[URL][DOMAIN_NAME]" at bounding box center [336, 384] width 231 height 19
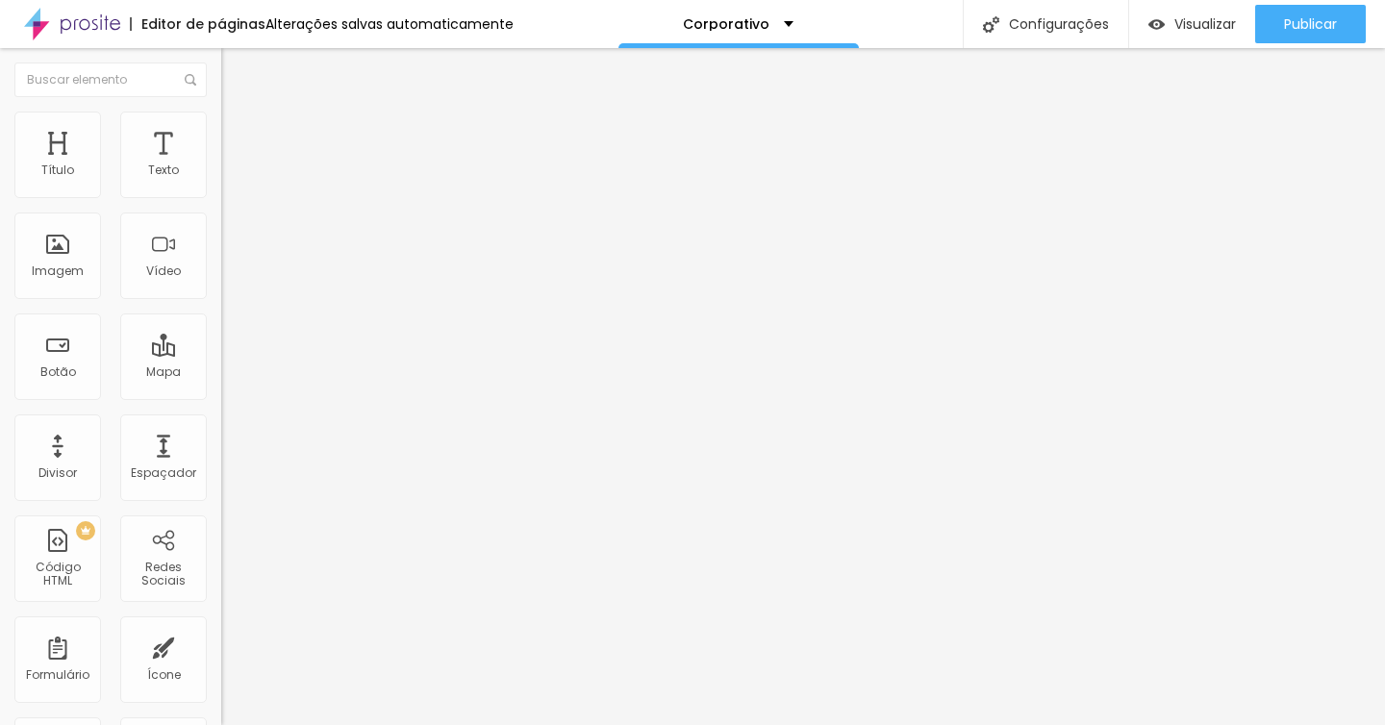
click at [221, 411] on div "URL" at bounding box center [331, 387] width 221 height 47
click at [221, 440] on div "Abrir em uma nova aba" at bounding box center [331, 435] width 221 height 10
click at [326, 162] on img at bounding box center [332, 156] width 12 height 12
click at [221, 165] on span "Adicionar imagem" at bounding box center [283, 157] width 124 height 16
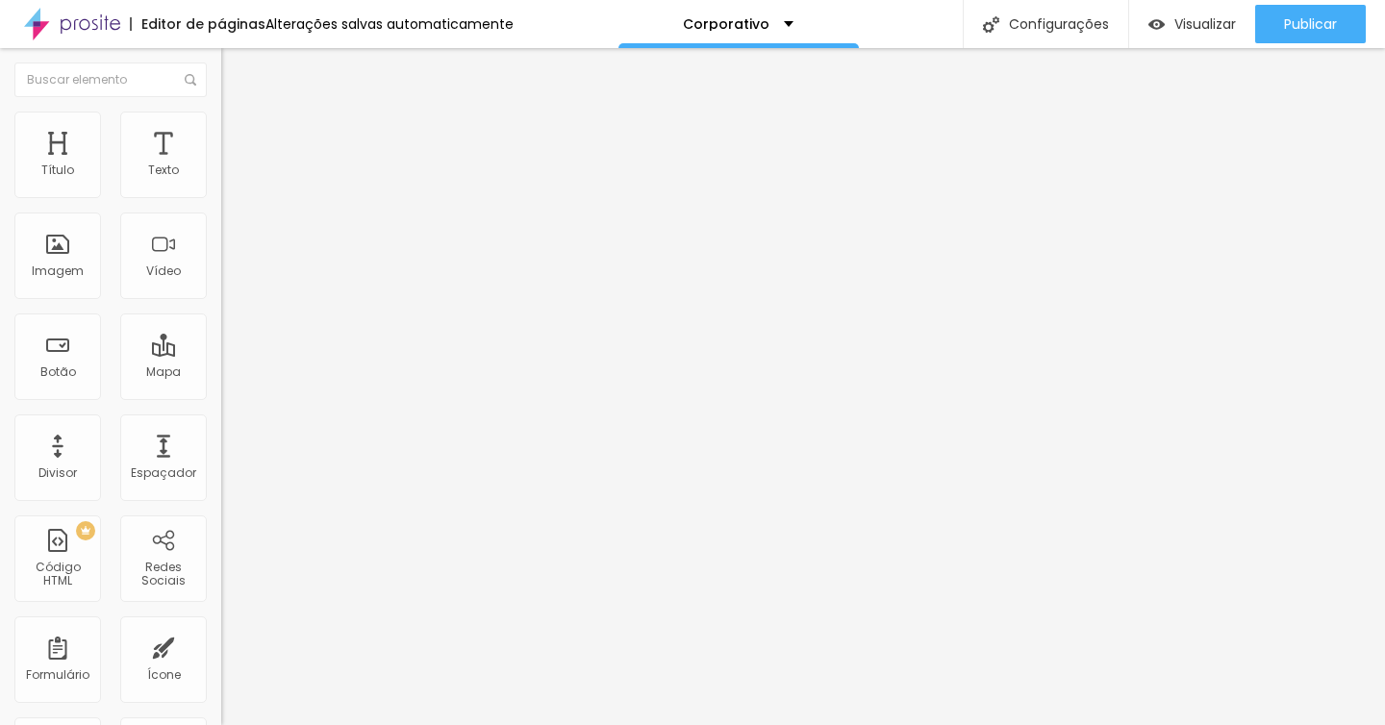
click at [1184, 30] on span "Visualizar" at bounding box center [1205, 23] width 62 height 15
click at [1224, 20] on span "Visualizar" at bounding box center [1205, 23] width 62 height 15
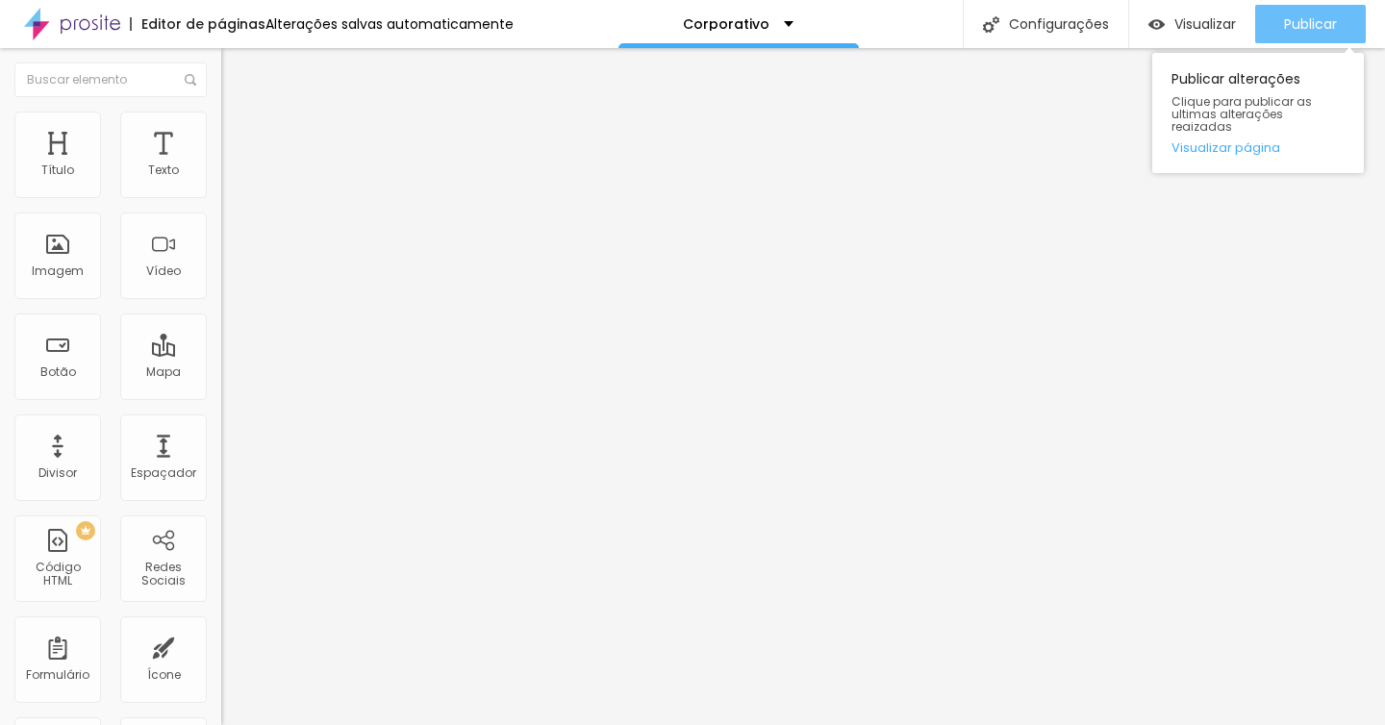
click at [1314, 25] on span "Publicar" at bounding box center [1310, 23] width 53 height 15
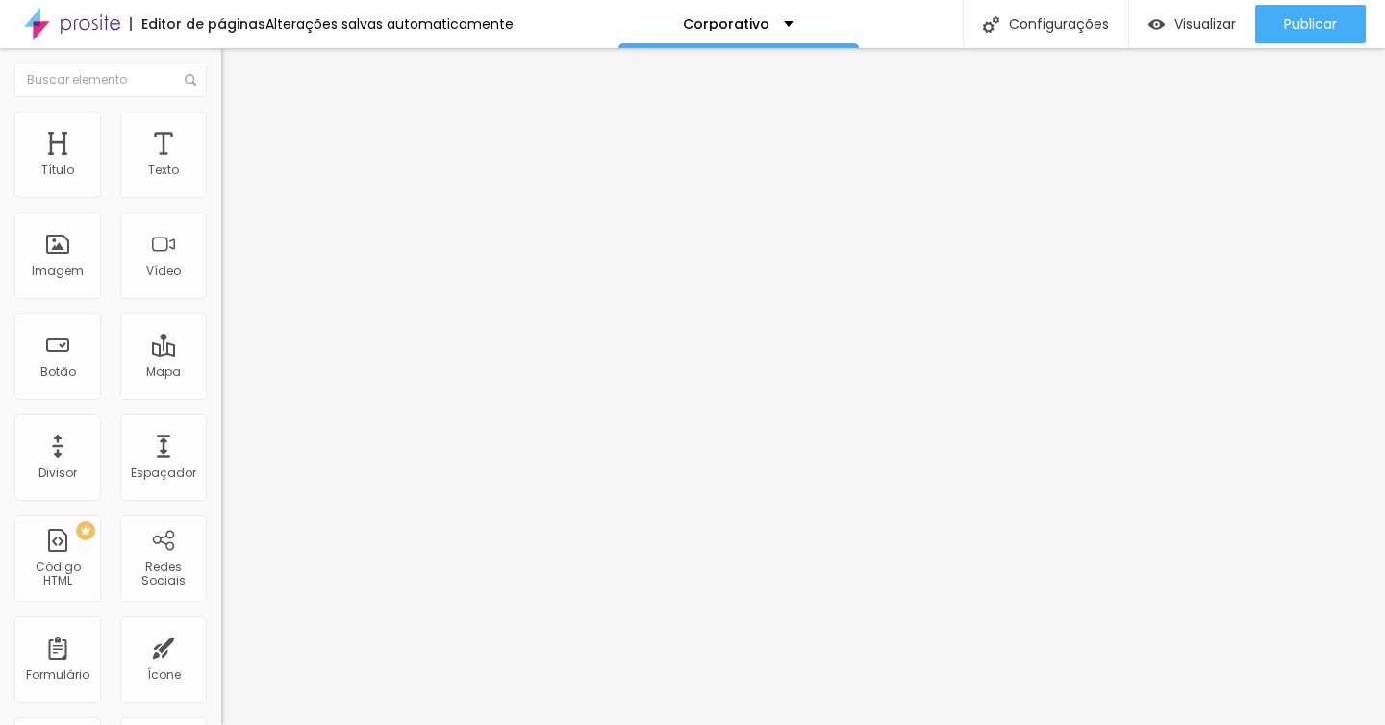
click at [221, 385] on input at bounding box center [352, 394] width 262 height 19
paste input "[URL][DOMAIN_NAME]"
type input "[URL][DOMAIN_NAME]"
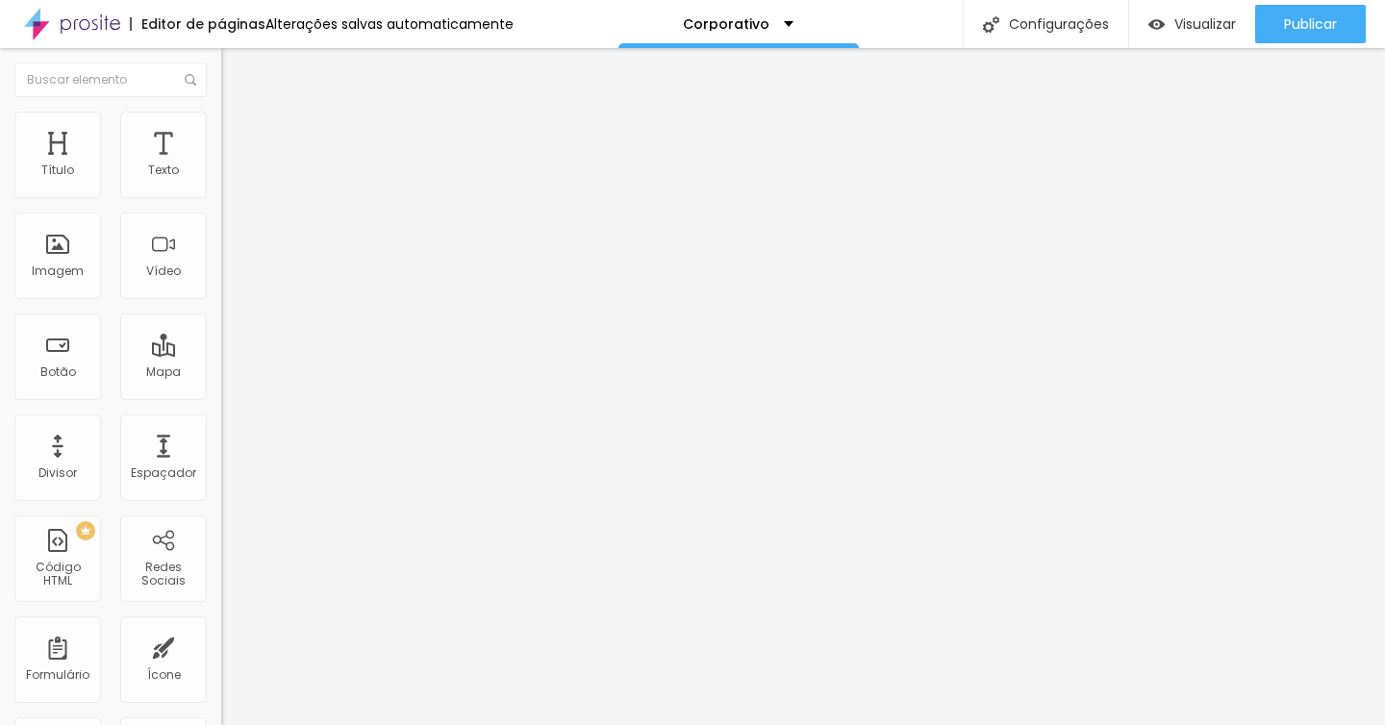
click at [221, 385] on input "[URL][DOMAIN_NAME]" at bounding box center [352, 394] width 262 height 19
click at [221, 203] on img at bounding box center [331, 272] width 221 height 221
click at [221, 385] on input at bounding box center [352, 394] width 262 height 19
paste input "Monticelle Fotografia"
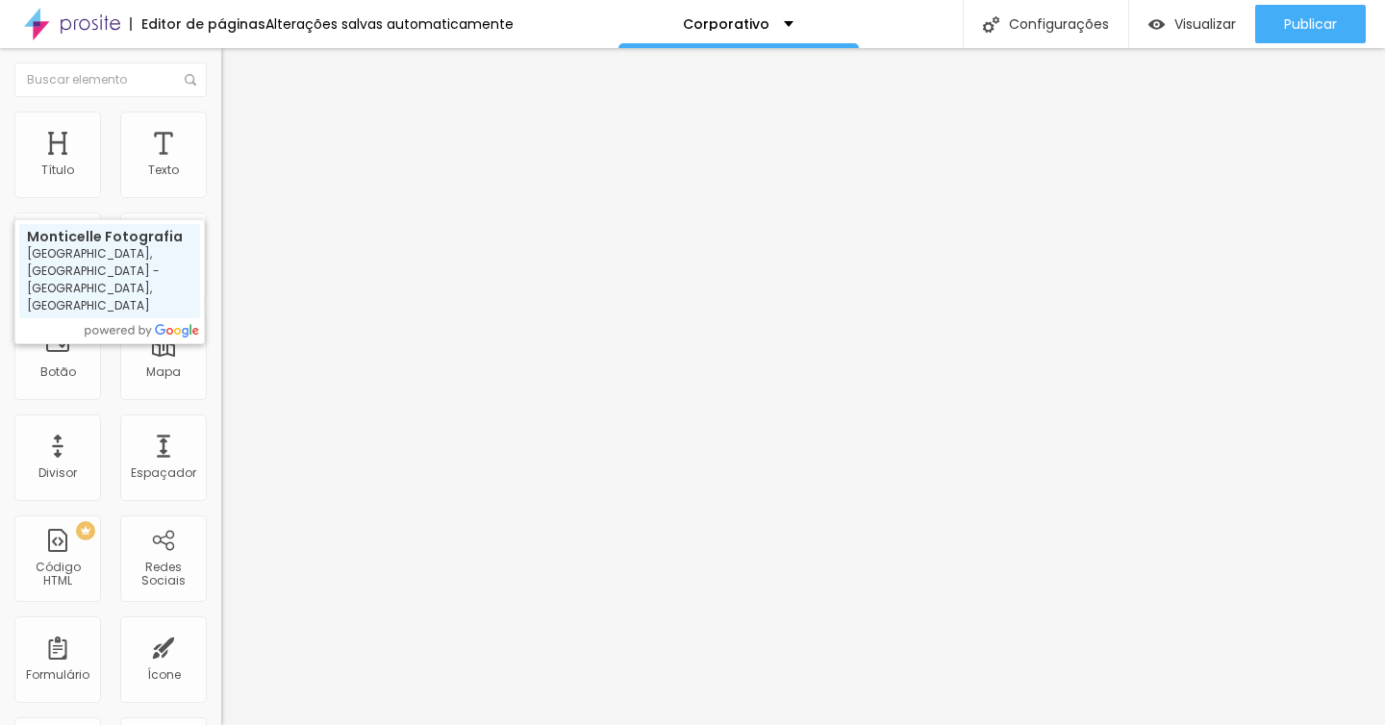
type input "Monticelle Fotografia - Rua Cubatão - Paraíso, São Paulo - SP, Brasil"
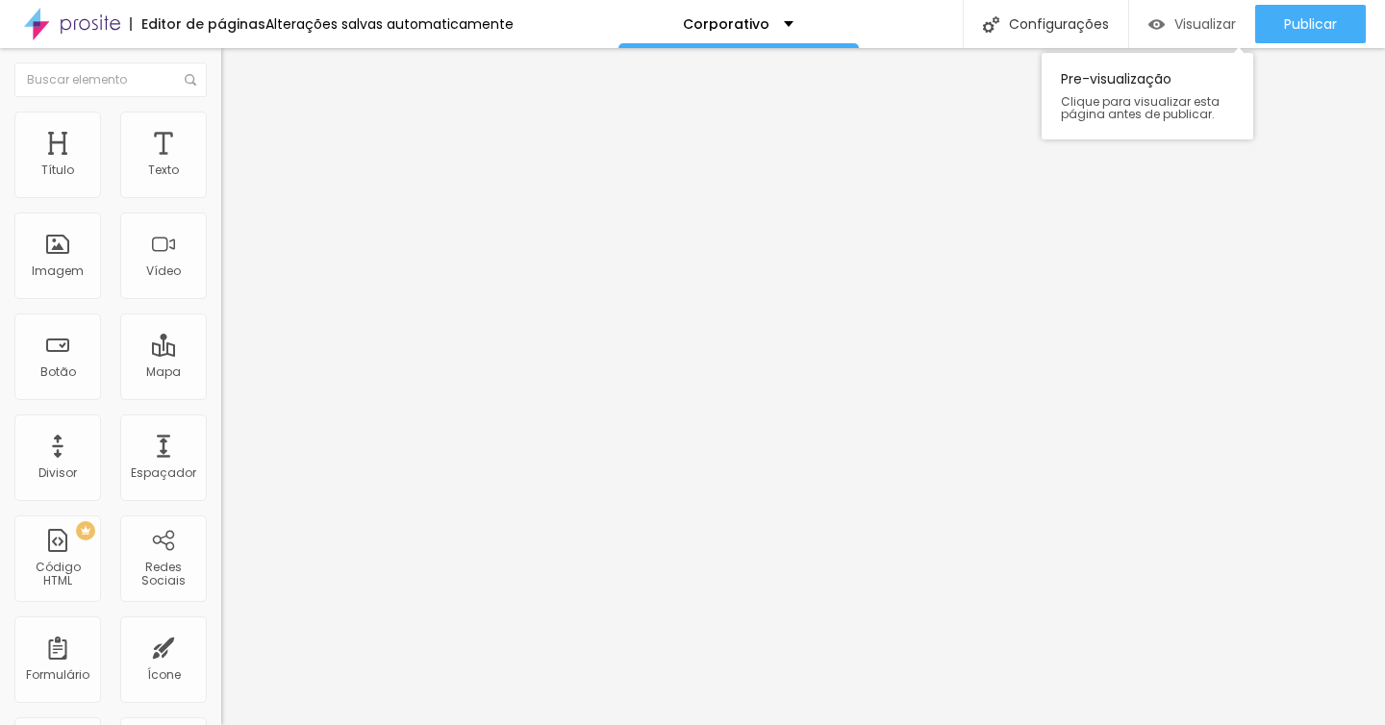
click at [1226, 16] on span "Visualizar" at bounding box center [1205, 23] width 62 height 15
